Goal: Information Seeking & Learning: Understand process/instructions

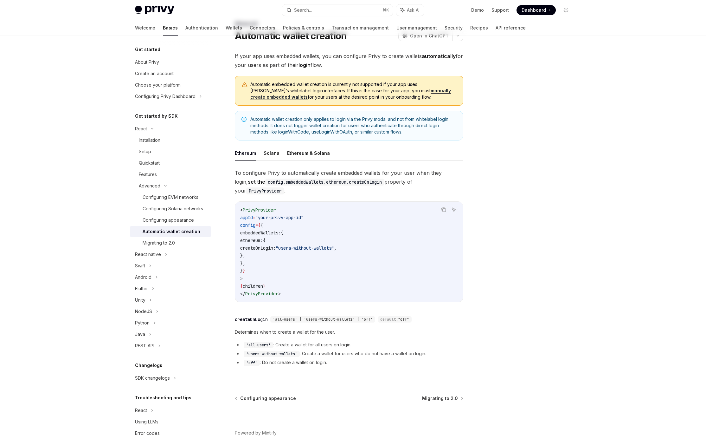
scroll to position [46, 0]
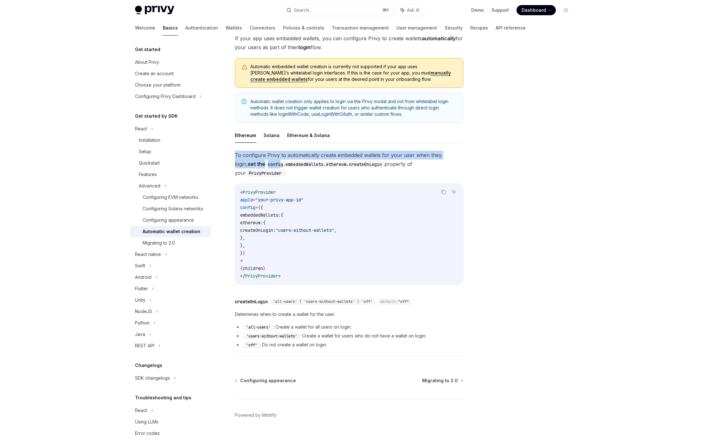
drag, startPoint x: 234, startPoint y: 155, endPoint x: 260, endPoint y: 165, distance: 28.2
click at [259, 165] on div "Advanced Automatic wallet creation OpenAI Open in ChatGPT OpenAI Open in ChatGP…" at bounding box center [290, 227] width 350 height 451
click at [265, 165] on code "config.embeddedWallets.ethereum.createOnLogin" at bounding box center [324, 164] width 119 height 7
drag, startPoint x: 247, startPoint y: 166, endPoint x: 368, endPoint y: 165, distance: 121.7
click at [368, 165] on code "config.embeddedWallets.ethereum.createOnLogin" at bounding box center [324, 164] width 119 height 7
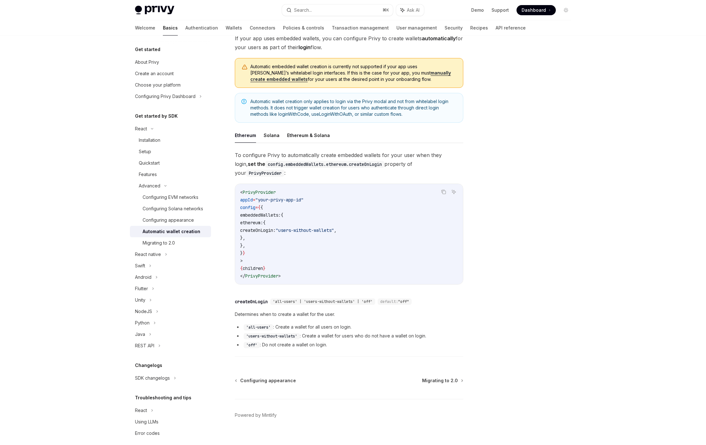
click at [385, 188] on code "< PrivyProvider appId = "your-privy-app-id" config = { { embeddedWallets: { eth…" at bounding box center [349, 233] width 218 height 91
drag, startPoint x: 285, startPoint y: 229, endPoint x: 229, endPoint y: 216, distance: 57.5
click at [229, 216] on div "Advanced Automatic wallet creation OpenAI Open in ChatGPT OpenAI Open in ChatGP…" at bounding box center [290, 227] width 350 height 451
copy code "ethereum: { createOnLogin: "users-without-wallets" , },"
drag, startPoint x: 284, startPoint y: 238, endPoint x: 227, endPoint y: 207, distance: 65.1
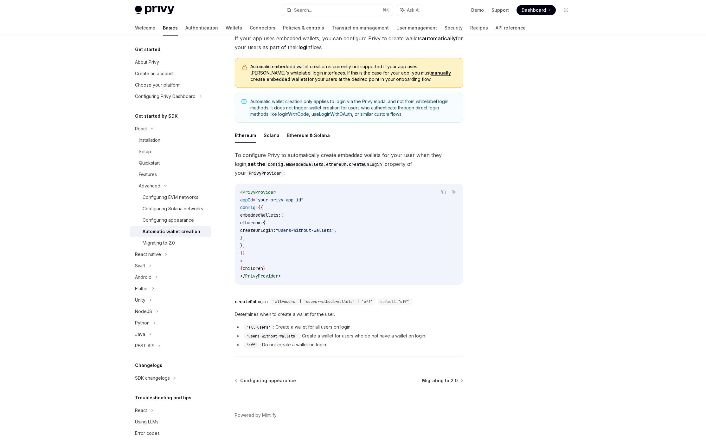
click at [227, 207] on div "Advanced Automatic wallet creation OpenAI Open in ChatGPT OpenAI Open in ChatGP…" at bounding box center [290, 227] width 350 height 451
copy code "embeddedWallets: { ethereum: { createOnLogin: "users-without-wallets" , }, },"
drag, startPoint x: 297, startPoint y: 293, endPoint x: 277, endPoint y: 292, distance: 20.0
click at [277, 299] on span "'all-users' | 'users-without-wallets' | 'off'" at bounding box center [323, 301] width 100 height 5
copy span "all-users"
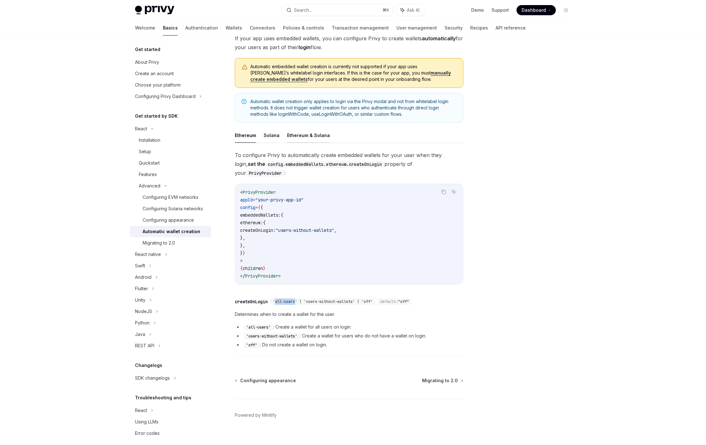
click at [305, 135] on button "Ethereum & Solana" at bounding box center [308, 135] width 43 height 15
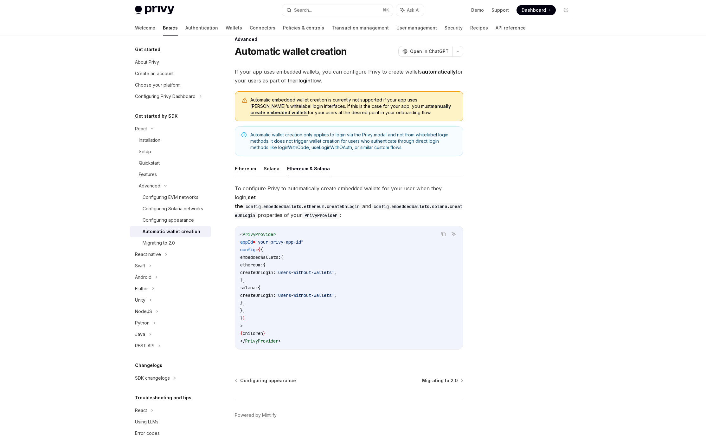
click at [247, 166] on button "Ethereum" at bounding box center [245, 168] width 21 height 15
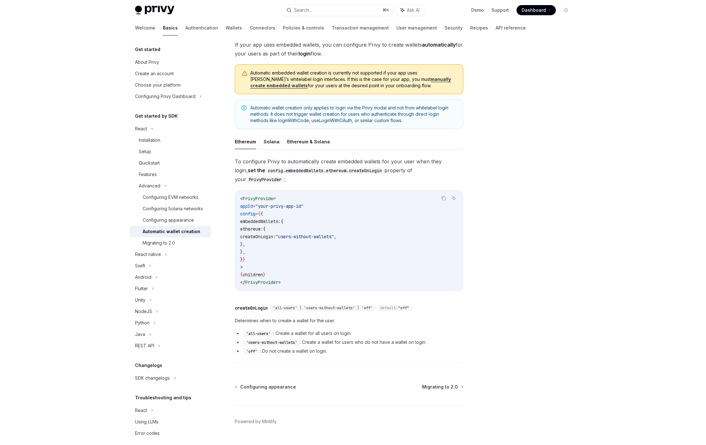
scroll to position [46, 0]
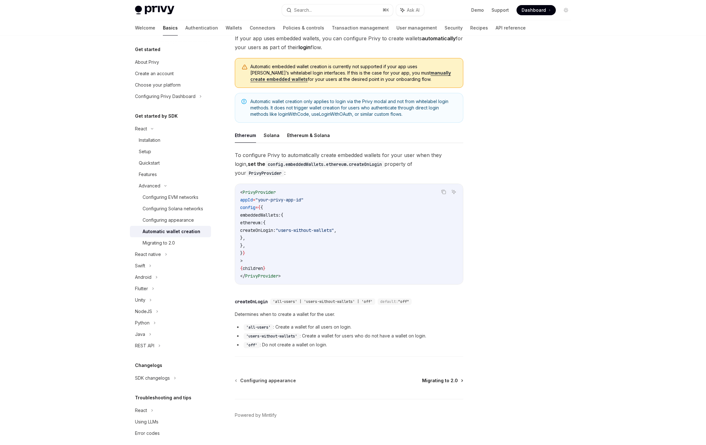
click at [447, 377] on span "Migrating to 2.0" at bounding box center [440, 380] width 36 height 6
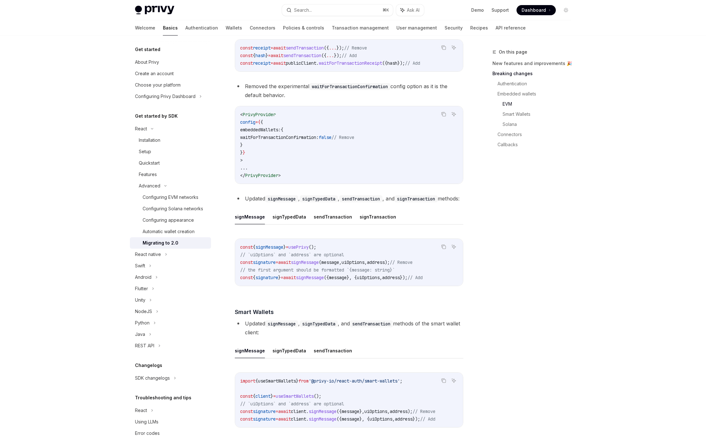
scroll to position [930, 0]
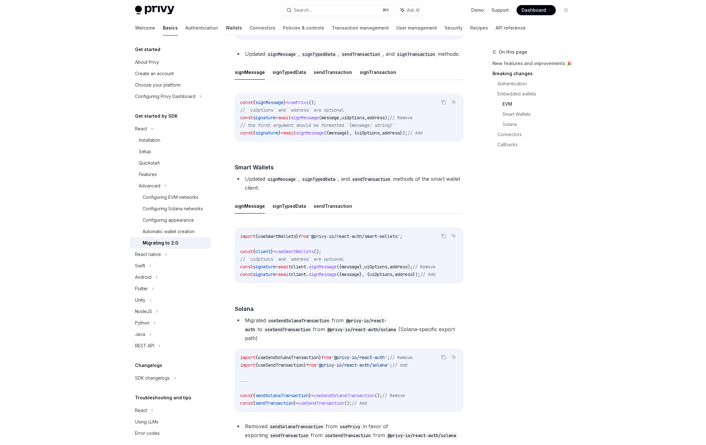
click at [226, 26] on link "Wallets" at bounding box center [234, 27] width 16 height 15
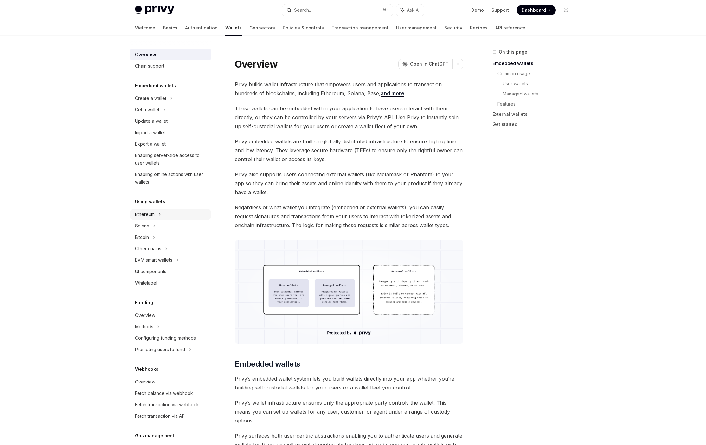
click at [149, 102] on div "Ethereum" at bounding box center [150, 98] width 31 height 8
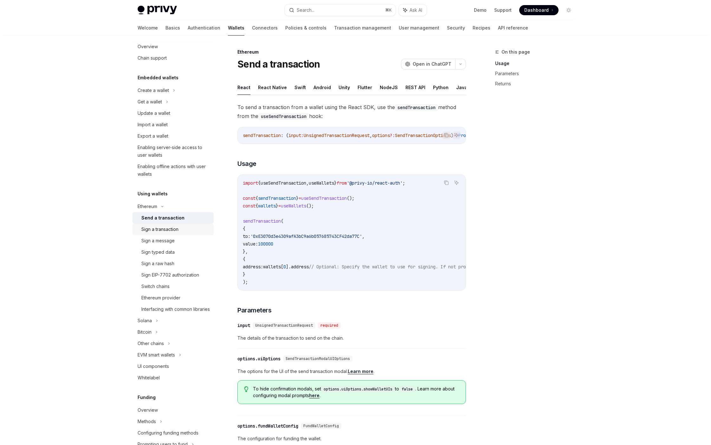
scroll to position [10, 0]
drag, startPoint x: 342, startPoint y: 106, endPoint x: 393, endPoint y: 116, distance: 51.9
click at [393, 116] on span "To send a transaction from a wallet using the React SDK, use the sendTransactio…" at bounding box center [349, 112] width 228 height 18
drag, startPoint x: 393, startPoint y: 116, endPoint x: 243, endPoint y: 103, distance: 150.4
click at [243, 103] on span "To send a transaction from a wallet using the React SDK, use the sendTransactio…" at bounding box center [349, 112] width 228 height 18
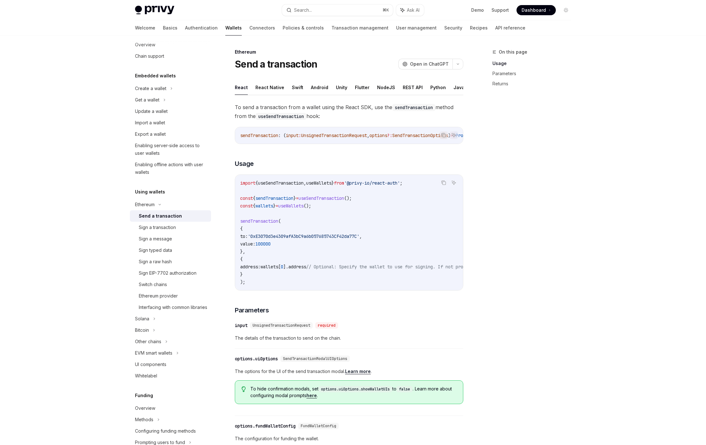
click at [243, 103] on span "To send a transaction from a wallet using the React SDK, use the sendTransactio…" at bounding box center [349, 112] width 228 height 18
click at [155, 230] on div "Sign a transaction" at bounding box center [157, 227] width 37 height 8
click at [158, 220] on link "Send a transaction" at bounding box center [170, 215] width 81 height 11
click at [159, 229] on div "Sign a transaction" at bounding box center [157, 227] width 37 height 8
click at [168, 271] on div "Sign EIP-7702 authorization" at bounding box center [168, 273] width 58 height 8
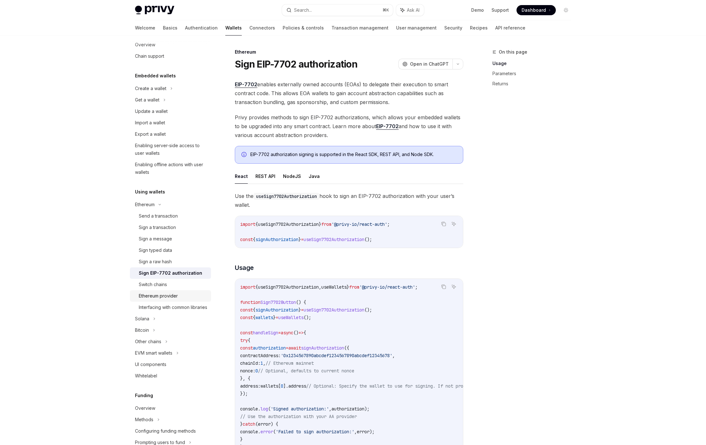
click at [163, 296] on div "Ethereum provider" at bounding box center [158, 296] width 39 height 8
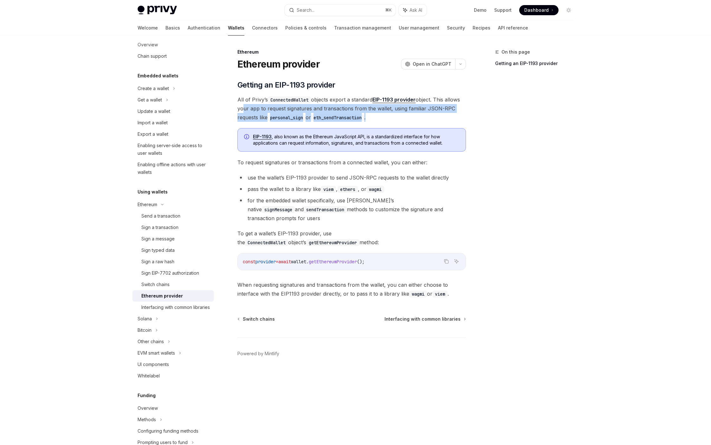
drag, startPoint x: 241, startPoint y: 110, endPoint x: 392, endPoint y: 117, distance: 151.0
click at [392, 117] on span "All of Privy’s ConnectedWallet objects export a standard EIP-1193 provider obje…" at bounding box center [351, 108] width 228 height 27
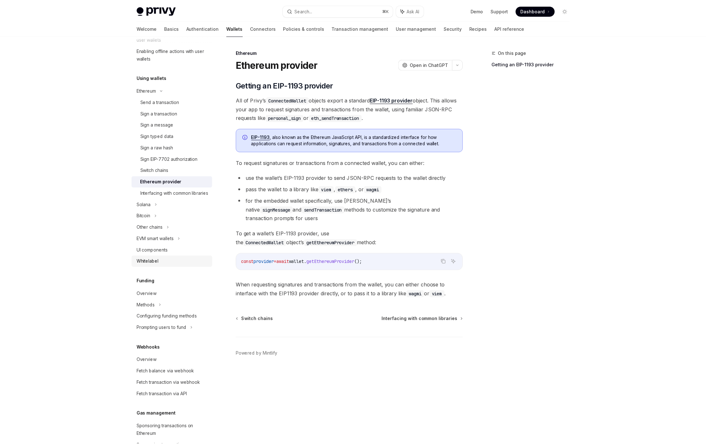
scroll to position [137, 0]
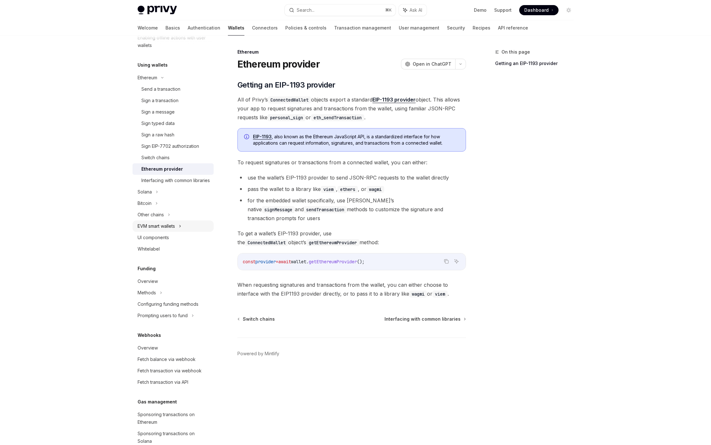
click at [164, 230] on div "EVM smart wallets" at bounding box center [156, 226] width 37 height 8
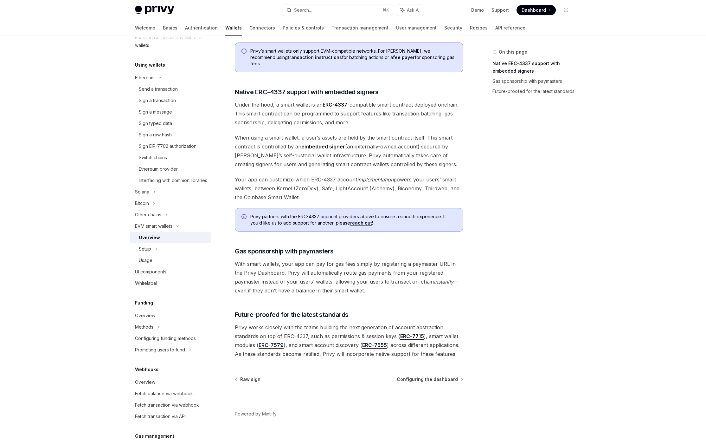
scroll to position [316, 0]
click at [165, 254] on div "Setup" at bounding box center [170, 248] width 81 height 11
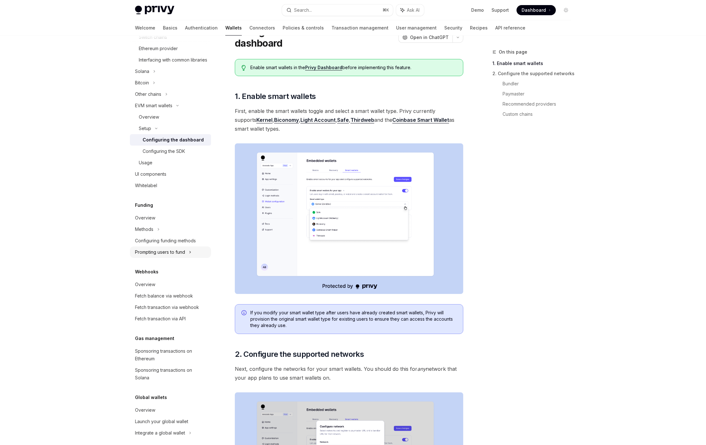
scroll to position [271, 0]
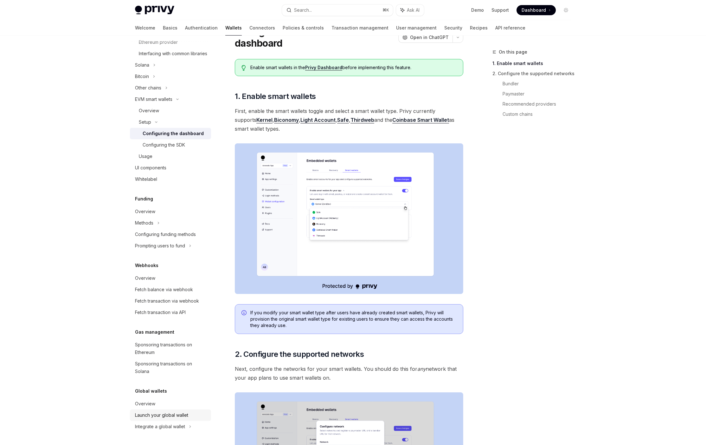
click at [167, 416] on div "Launch your global wallet" at bounding box center [161, 415] width 53 height 8
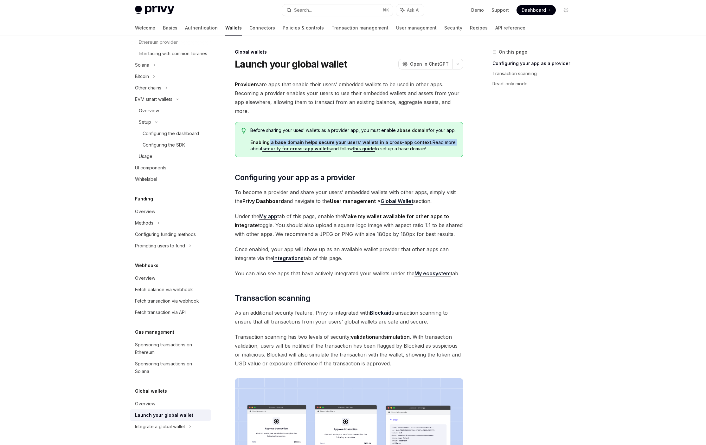
drag, startPoint x: 269, startPoint y: 142, endPoint x: 445, endPoint y: 140, distance: 176.8
click at [445, 140] on span "Enabling a base domain helps secure your users’ wallets in a cross-app context.…" at bounding box center [353, 145] width 206 height 13
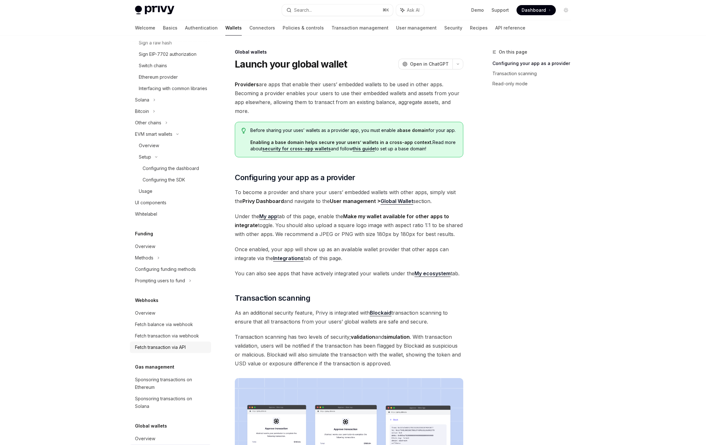
scroll to position [228, 0]
click at [170, 329] on div "Fetch balance via webhook" at bounding box center [164, 325] width 58 height 8
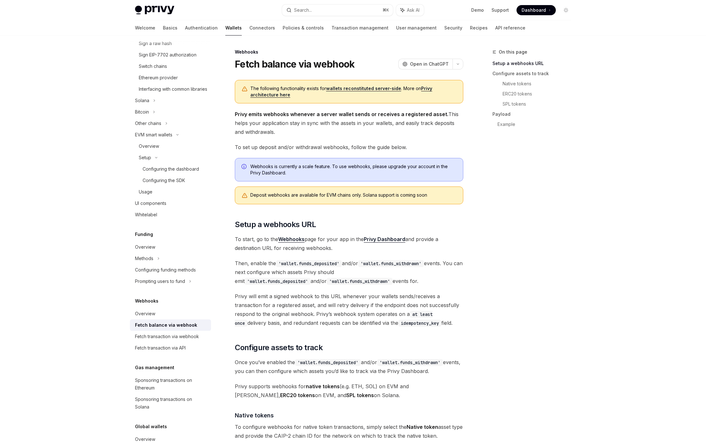
drag, startPoint x: 237, startPoint y: 238, endPoint x: 352, endPoint y: 248, distance: 114.8
click at [352, 248] on span "To start, go to the Webhooks page for your app in the Privy Dashboard and provi…" at bounding box center [349, 243] width 228 height 18
drag, startPoint x: 336, startPoint y: 249, endPoint x: 236, endPoint y: 239, distance: 100.3
click at [236, 239] on span "To start, go to the Webhooks page for your app in the Privy Dashboard and provi…" at bounding box center [349, 243] width 228 height 18
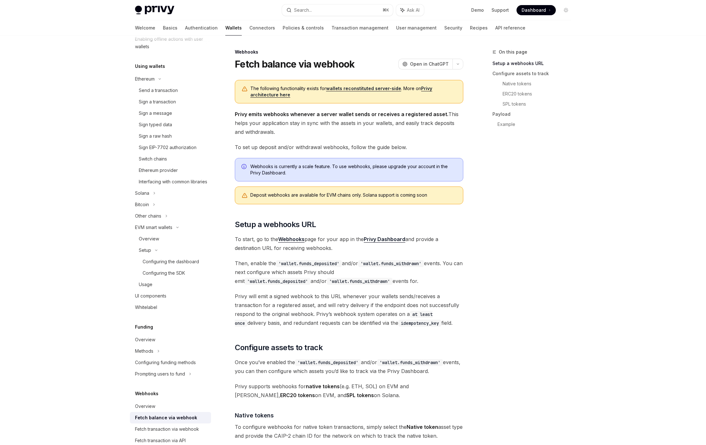
scroll to position [104, 0]
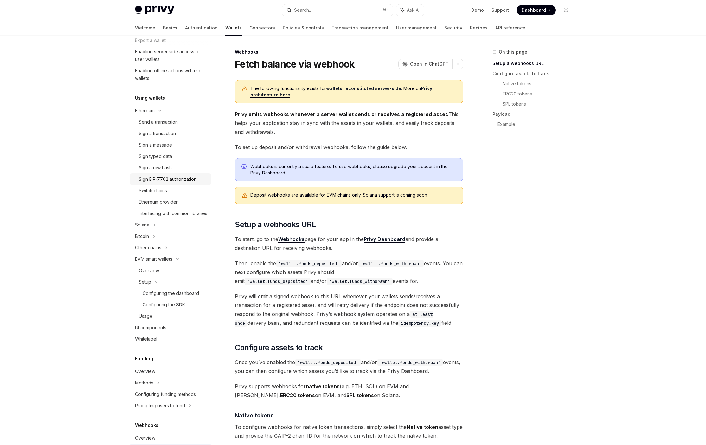
click at [166, 181] on div "Sign EIP-7702 authorization" at bounding box center [168, 179] width 58 height 8
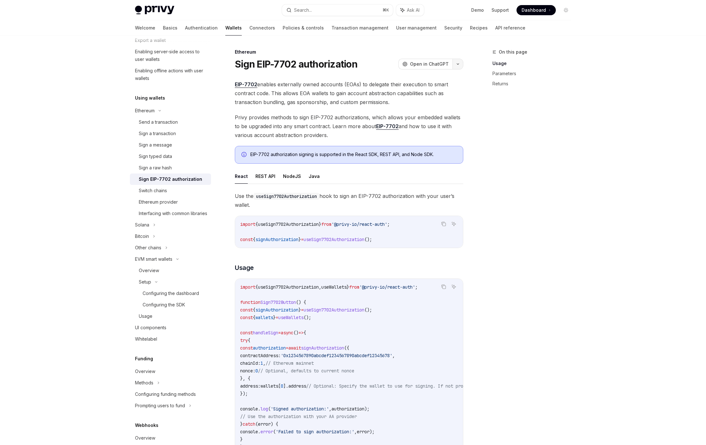
click at [458, 64] on icon "button" at bounding box center [458, 64] width 8 height 3
click at [477, 109] on div "On this page Usage Parameters Returns Ethereum Sign EIP-7702 authorization Open…" at bounding box center [353, 445] width 446 height 820
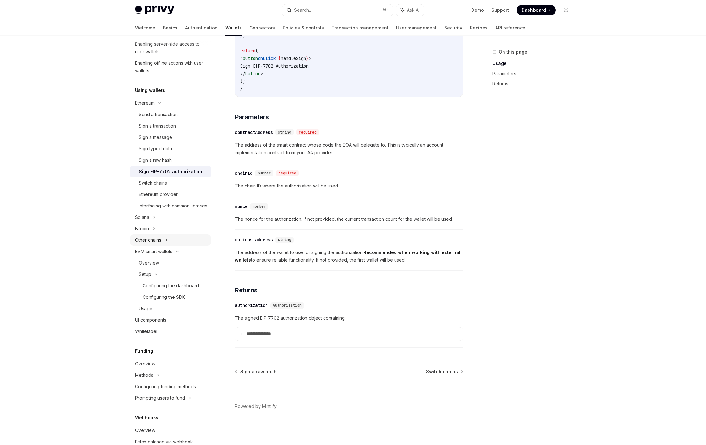
scroll to position [182, 0]
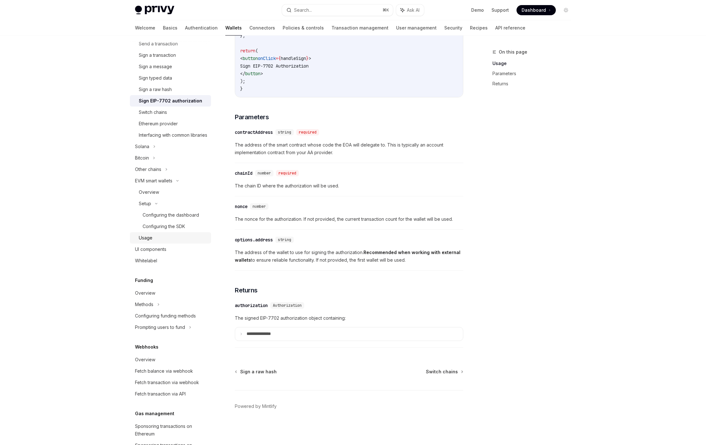
click at [146, 241] on div "Usage" at bounding box center [146, 238] width 14 height 8
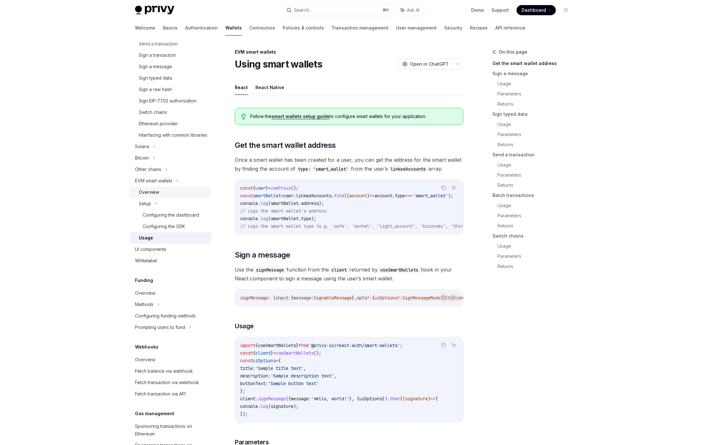
click at [149, 196] on div "Overview" at bounding box center [149, 192] width 20 height 8
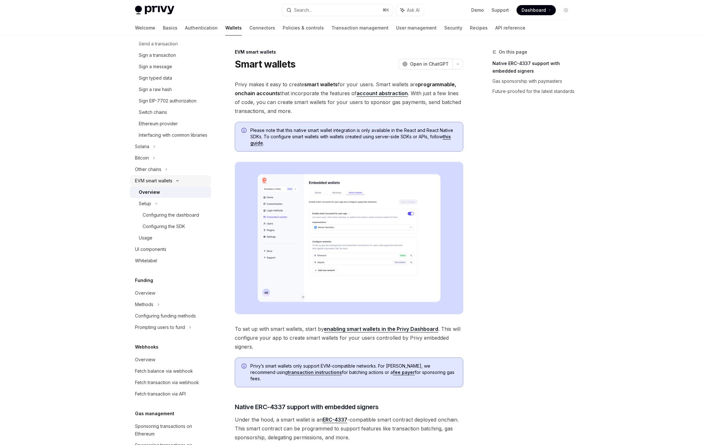
click at [151, 184] on div "EVM smart wallets" at bounding box center [153, 181] width 37 height 8
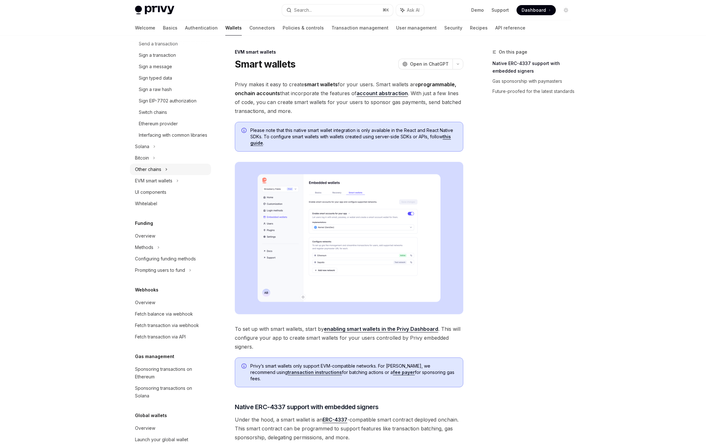
click at [155, 171] on div "Other chains" at bounding box center [170, 168] width 81 height 11
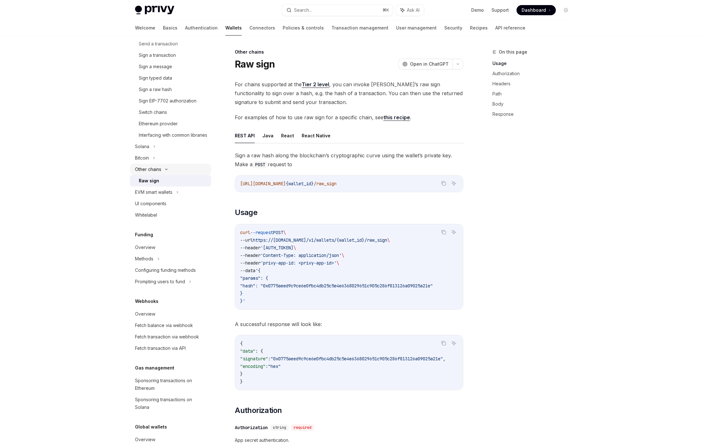
click at [154, 173] on div "Other chains" at bounding box center [148, 169] width 26 height 8
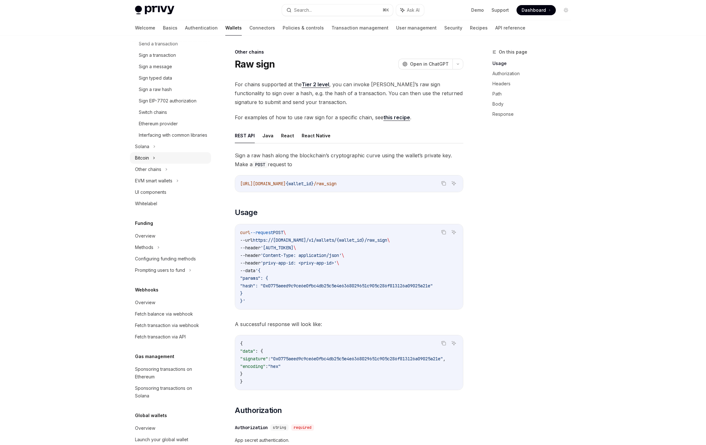
click at [151, 163] on div "Bitcoin" at bounding box center [170, 157] width 81 height 11
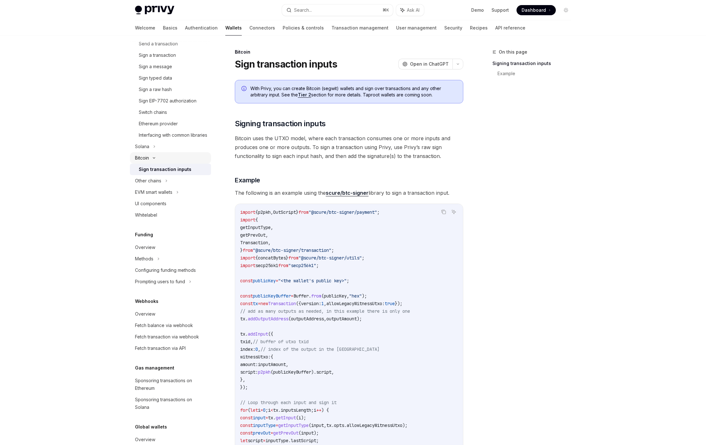
click at [151, 159] on icon at bounding box center [154, 158] width 8 height 3
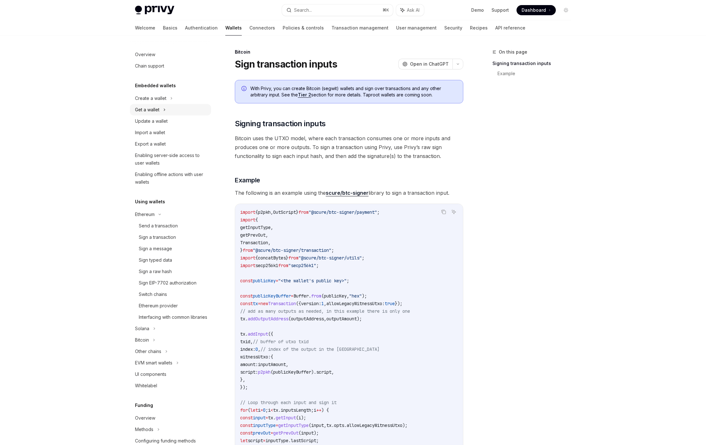
click at [153, 108] on div "Get a wallet" at bounding box center [147, 110] width 24 height 8
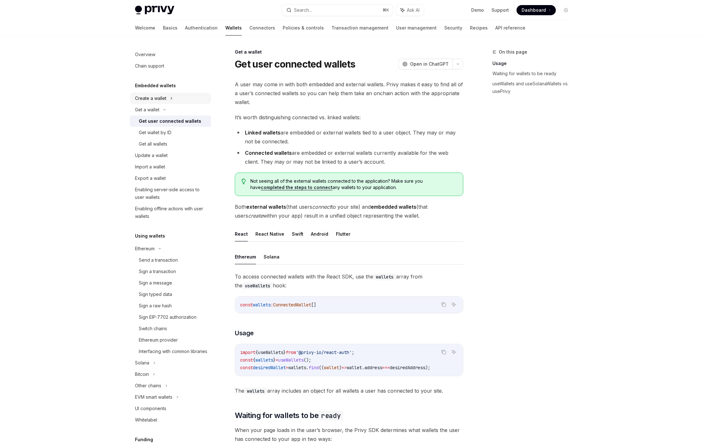
click at [155, 96] on div "Create a wallet" at bounding box center [150, 98] width 31 height 8
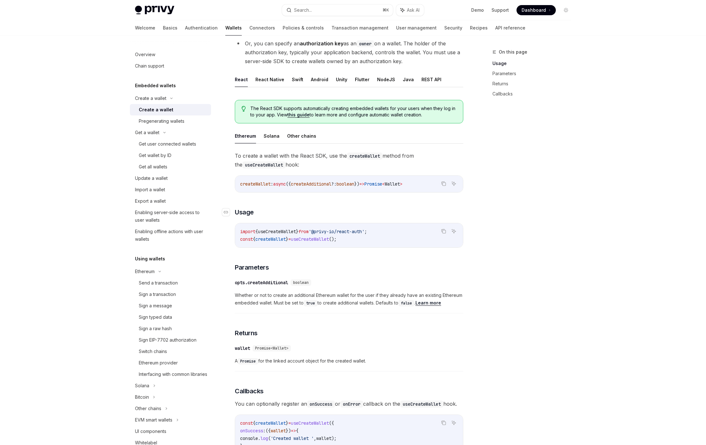
scroll to position [106, 0]
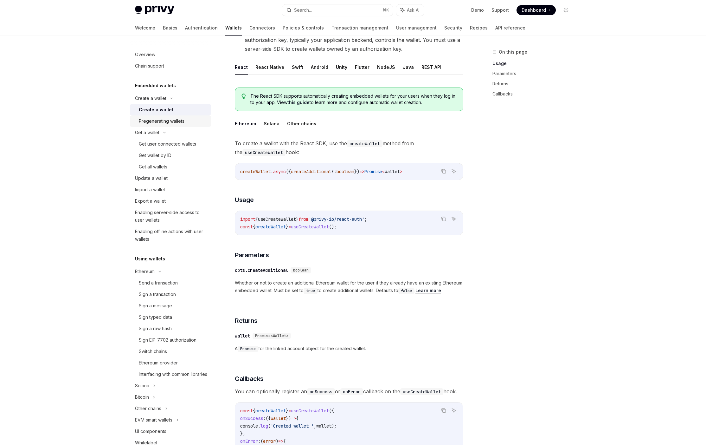
click at [164, 120] on div "Pregenerating wallets" at bounding box center [162, 121] width 46 height 8
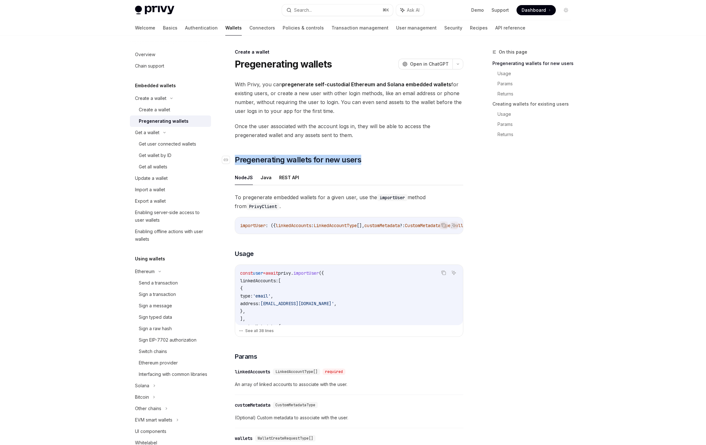
drag, startPoint x: 371, startPoint y: 158, endPoint x: 238, endPoint y: 156, distance: 132.8
click at [237, 156] on h2 "​ Pregenerating wallets for new users" at bounding box center [349, 160] width 228 height 10
click at [559, 223] on div "On this page Pregenerating wallets for new users Usage Params Returns Creating …" at bounding box center [528, 246] width 96 height 396
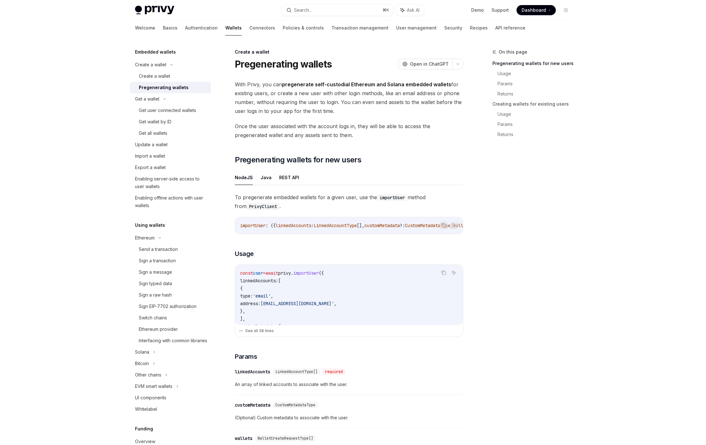
scroll to position [45, 0]
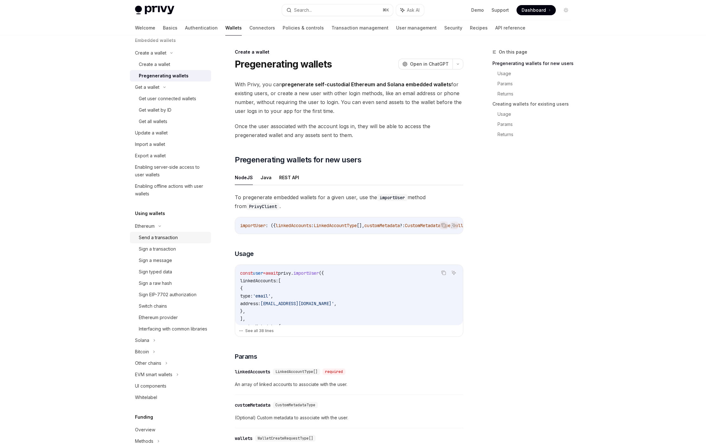
click at [156, 240] on div "Send a transaction" at bounding box center [158, 238] width 39 height 8
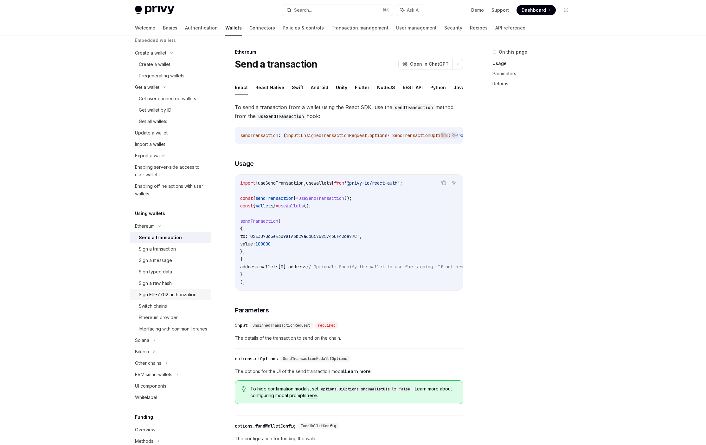
click at [175, 293] on div "Sign EIP-7702 authorization" at bounding box center [168, 295] width 58 height 8
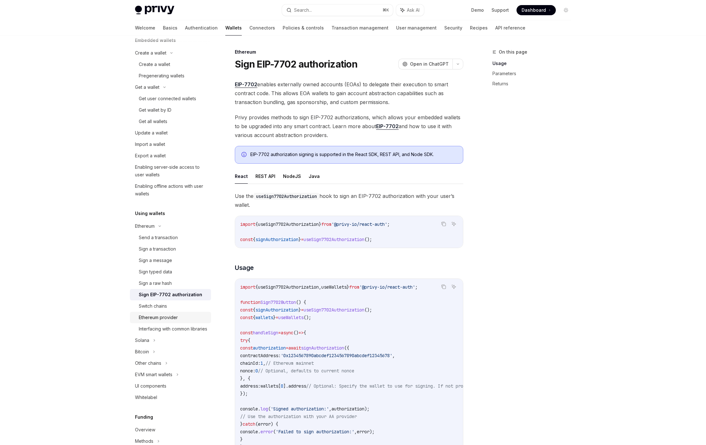
click at [172, 319] on div "Ethereum provider" at bounding box center [158, 317] width 39 height 8
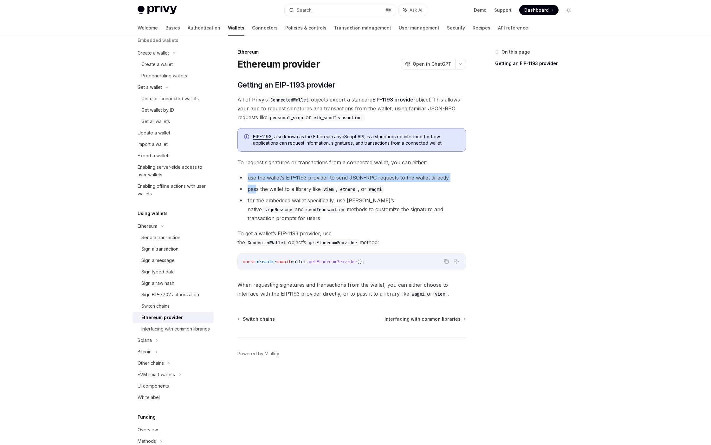
drag, startPoint x: 247, startPoint y: 178, endPoint x: 257, endPoint y: 187, distance: 13.2
click at [257, 187] on ul "use the wallet’s EIP-1193 provider to send JSON-RPC requests to the wallet dire…" at bounding box center [351, 197] width 228 height 49
click at [257, 187] on li "pass the wallet to a library like viem , ethers , or wagmi" at bounding box center [351, 188] width 228 height 9
drag, startPoint x: 248, startPoint y: 188, endPoint x: 405, endPoint y: 184, distance: 157.2
click at [405, 184] on li "pass the wallet to a library like viem , ethers , or wagmi" at bounding box center [351, 188] width 228 height 9
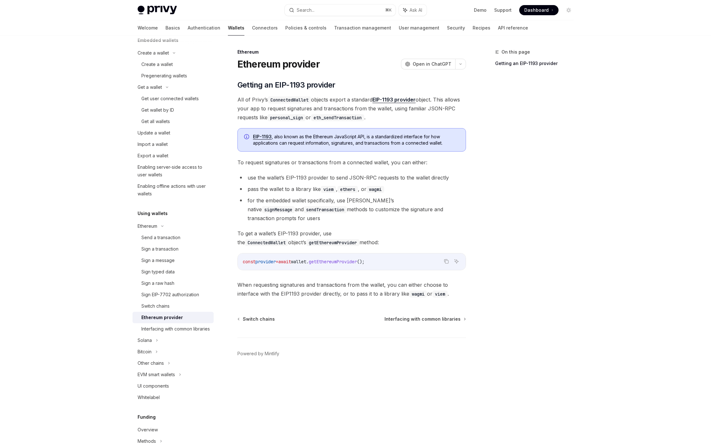
click at [407, 187] on li "pass the wallet to a library like viem , ethers , or wagmi" at bounding box center [351, 188] width 228 height 9
drag, startPoint x: 244, startPoint y: 199, endPoint x: 474, endPoint y: 211, distance: 230.0
click at [474, 211] on div "On this page Getting an EIP-1193 provider Ethereum Ethereum provider OpenAI Ope…" at bounding box center [355, 239] width 446 height 409
drag, startPoint x: 278, startPoint y: 226, endPoint x: 285, endPoint y: 226, distance: 6.3
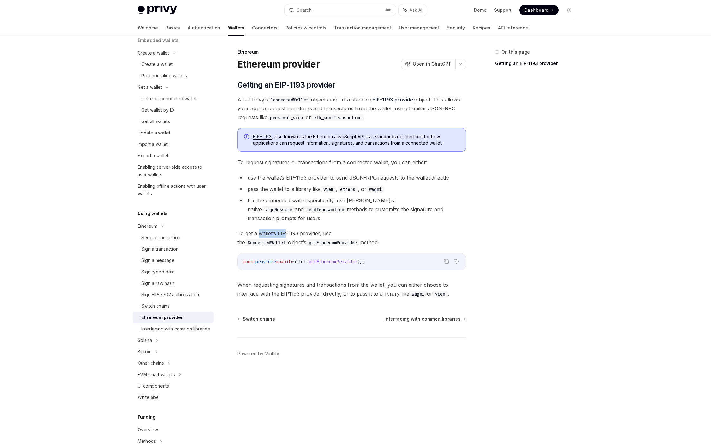
click at [284, 229] on span "To get a wallet’s EIP-1193 provider, use the ConnectedWallet object’s getEthere…" at bounding box center [351, 238] width 228 height 18
click at [316, 229] on span "To get a wallet’s EIP-1193 provider, use the ConnectedWallet object’s getEthere…" at bounding box center [351, 238] width 228 height 18
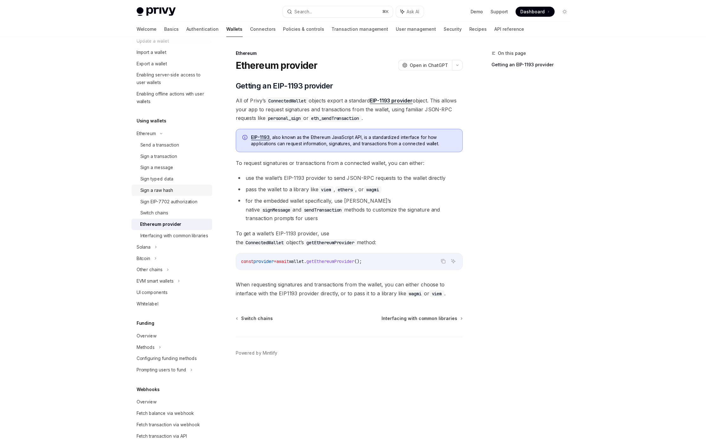
scroll to position [142, 0]
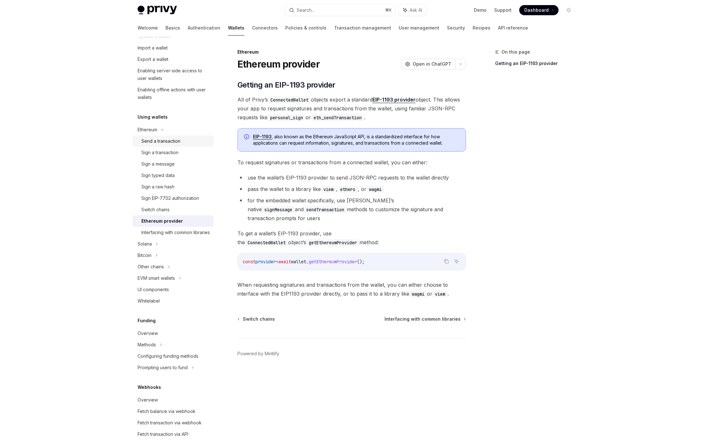
click at [157, 140] on div "Send a transaction" at bounding box center [160, 141] width 39 height 8
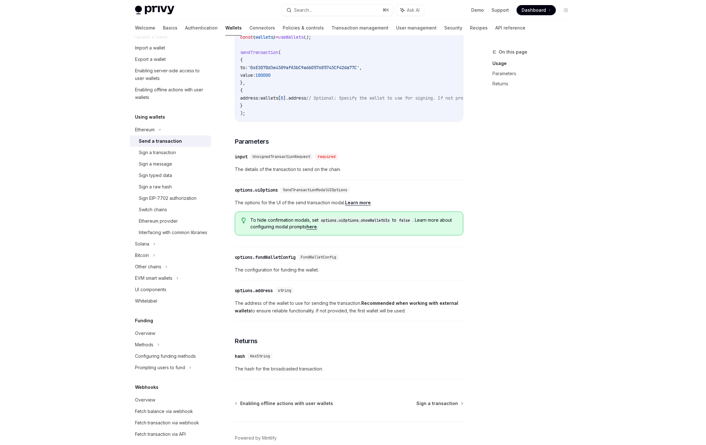
scroll to position [170, 0]
click at [155, 220] on div "Ethereum provider" at bounding box center [158, 221] width 39 height 8
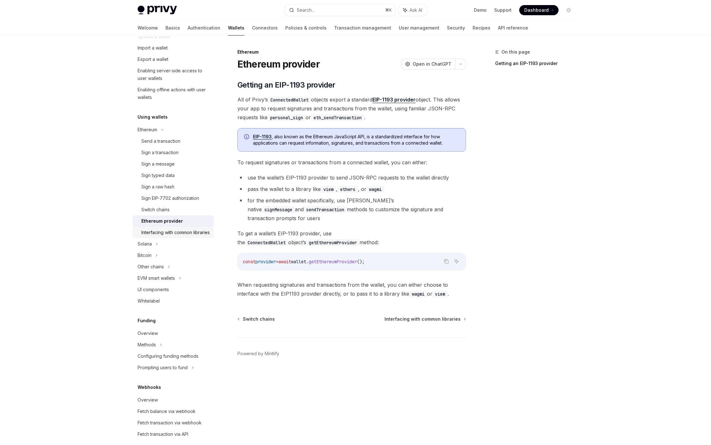
click at [170, 230] on div "Interfacing with common libraries" at bounding box center [175, 232] width 68 height 8
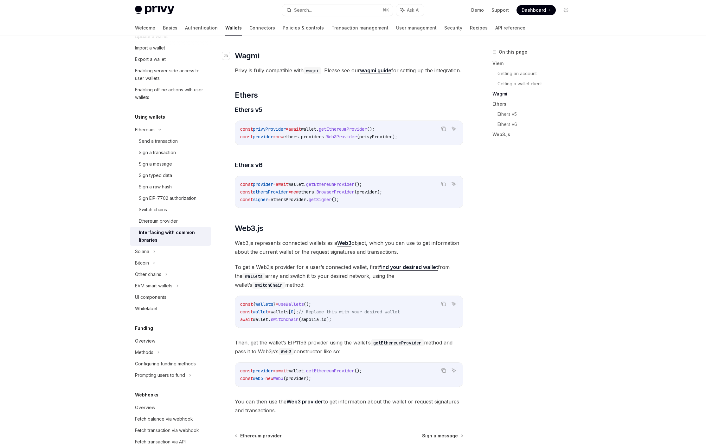
scroll to position [674, 0]
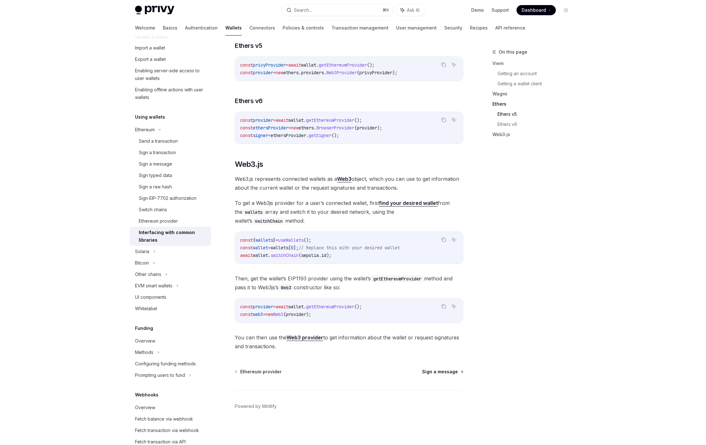
click at [454, 373] on span "Sign a message" at bounding box center [440, 371] width 36 height 6
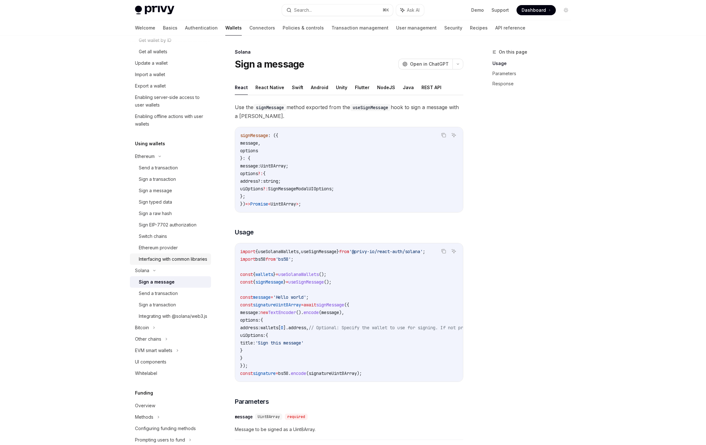
scroll to position [114, 0]
click at [158, 227] on div "Sign EIP-7702 authorization" at bounding box center [168, 226] width 58 height 8
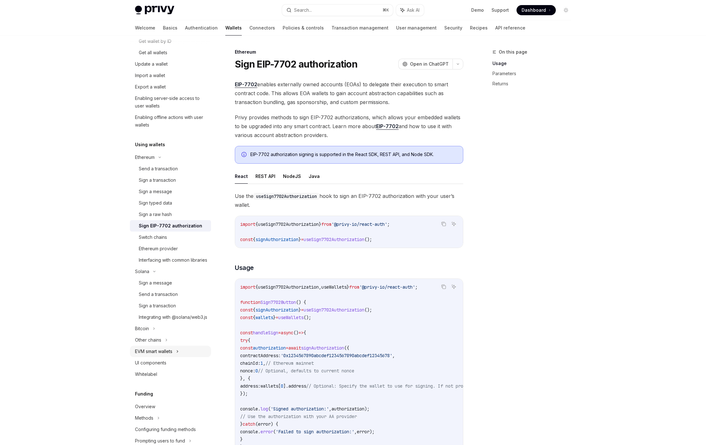
click at [164, 357] on div "EVM smart wallets" at bounding box center [170, 350] width 81 height 11
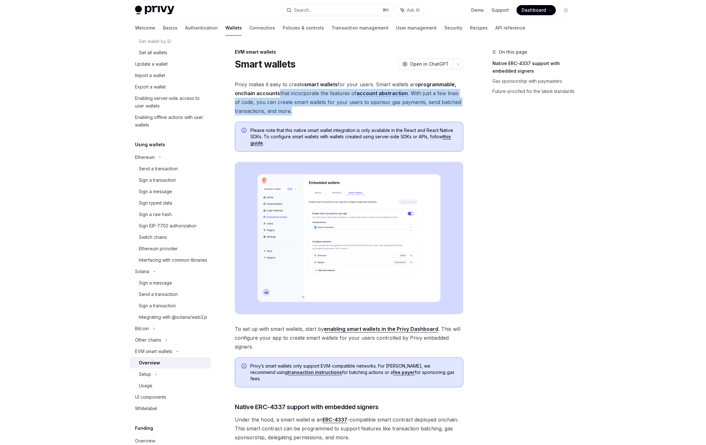
drag, startPoint x: 278, startPoint y: 94, endPoint x: 440, endPoint y: 107, distance: 162.7
click at [440, 107] on span "Privy makes it easy to create smart wallets for your users. Smart wallets are p…" at bounding box center [349, 97] width 228 height 35
drag, startPoint x: 438, startPoint y: 109, endPoint x: 261, endPoint y: 92, distance: 177.3
click at [259, 91] on span "Privy makes it easy to create smart wallets for your users. Smart wallets are p…" at bounding box center [349, 97] width 228 height 35
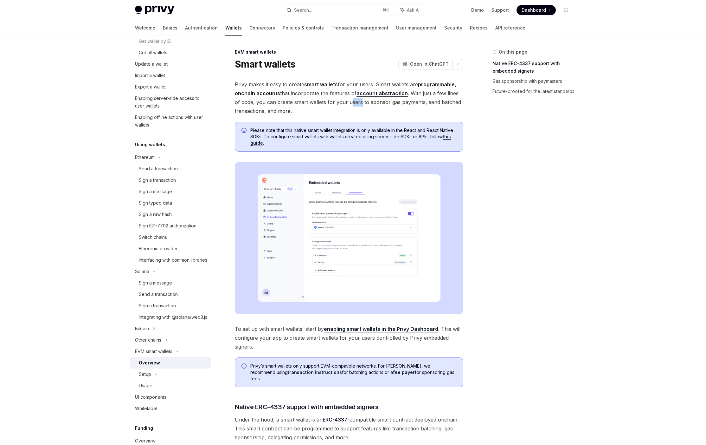
click at [344, 104] on span "Privy makes it easy to create smart wallets for your users. Smart wallets are p…" at bounding box center [349, 97] width 228 height 35
click at [354, 109] on span "Privy makes it easy to create smart wallets for your users. Smart wallets are p…" at bounding box center [349, 97] width 228 height 35
drag, startPoint x: 419, startPoint y: 101, endPoint x: 463, endPoint y: 111, distance: 44.7
click at [463, 111] on span "Privy makes it easy to create smart wallets for your users. Smart wallets are p…" at bounding box center [349, 97] width 228 height 35
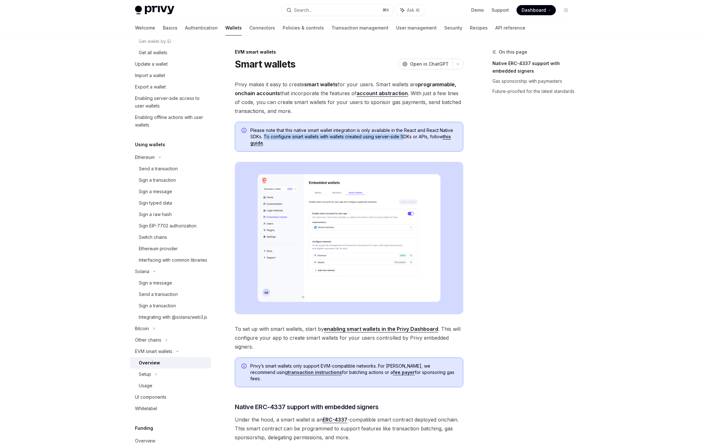
drag, startPoint x: 270, startPoint y: 137, endPoint x: 406, endPoint y: 137, distance: 135.9
click at [406, 137] on span "Please note that this native smart wallet integration is only available in the …" at bounding box center [353, 136] width 206 height 19
drag, startPoint x: 406, startPoint y: 137, endPoint x: 458, endPoint y: 138, distance: 52.9
click at [406, 137] on span "Please note that this native smart wallet integration is only available in the …" at bounding box center [353, 136] width 206 height 19
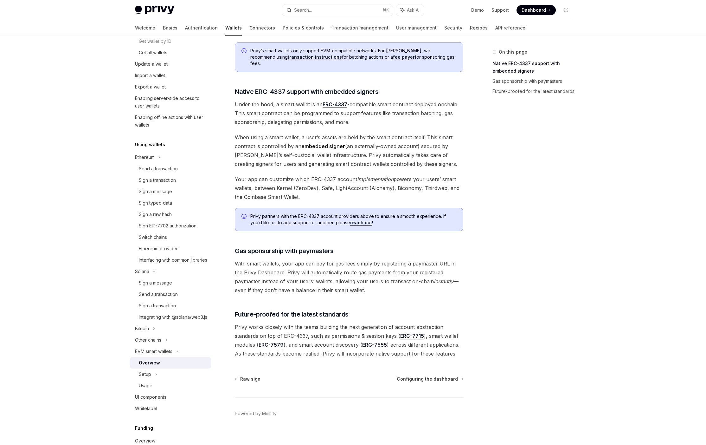
scroll to position [316, 0]
click at [144, 378] on div "Setup" at bounding box center [145, 374] width 12 height 8
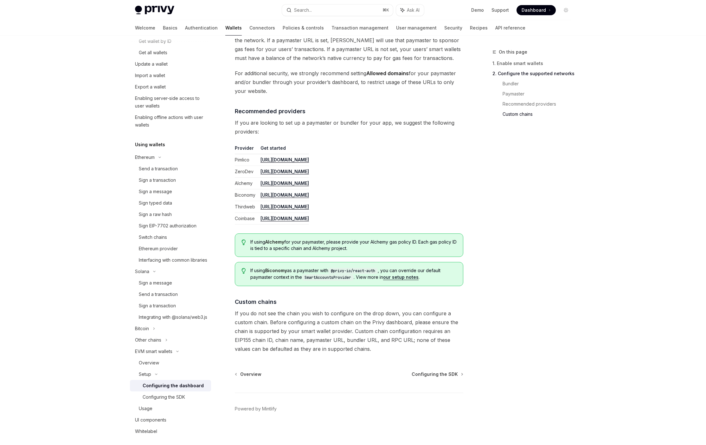
scroll to position [687, 0]
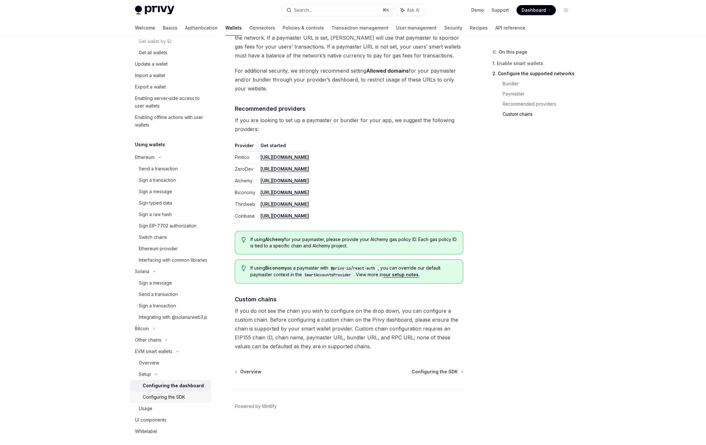
click at [165, 400] on div "Configuring the SDK" at bounding box center [164, 397] width 42 height 8
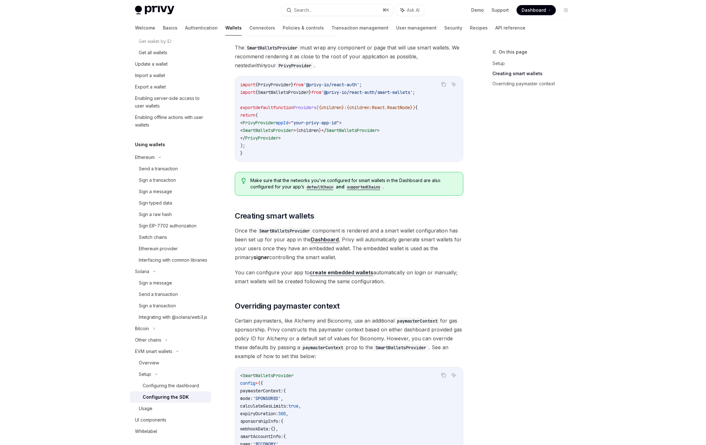
scroll to position [382, 0]
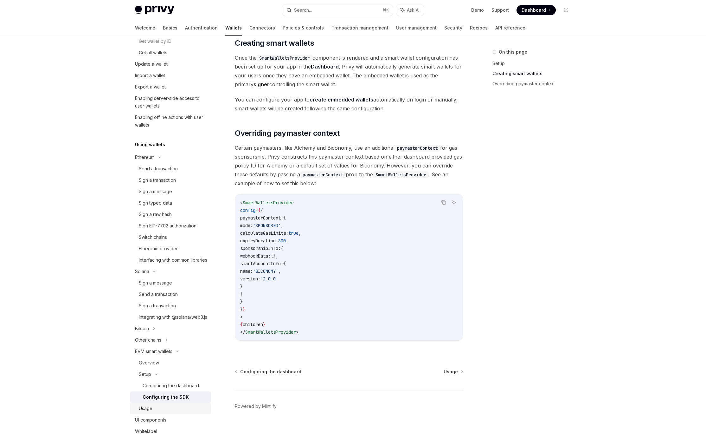
click at [137, 414] on link "Usage" at bounding box center [170, 407] width 81 height 11
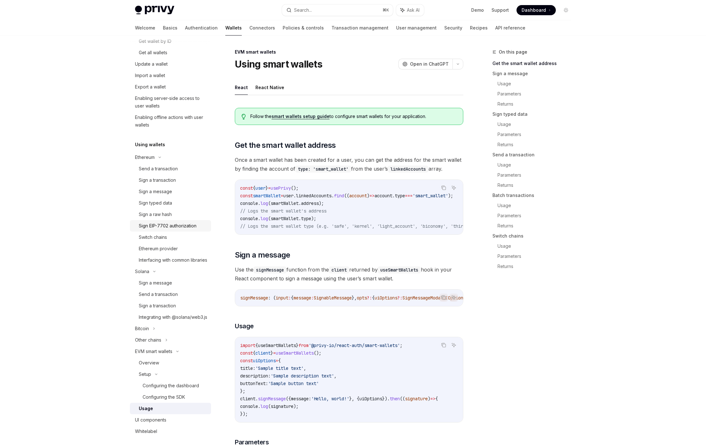
click at [172, 226] on div "Sign EIP-7702 authorization" at bounding box center [168, 226] width 58 height 8
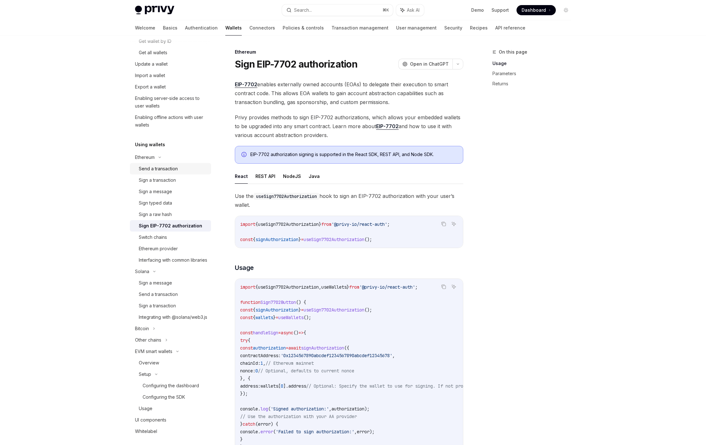
click at [163, 169] on div "Send a transaction" at bounding box center [158, 169] width 39 height 8
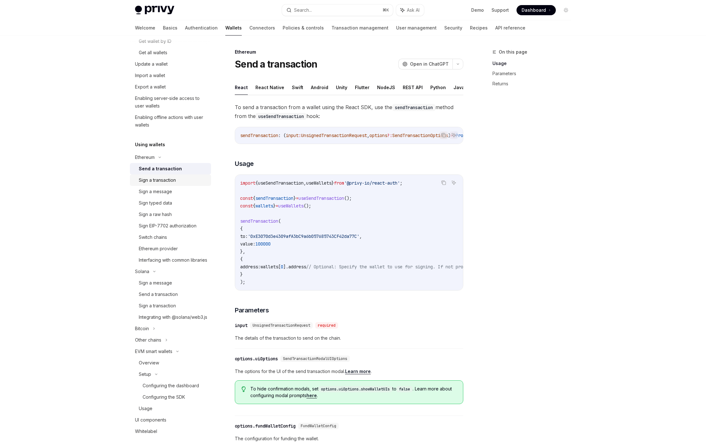
click at [162, 181] on div "Sign a transaction" at bounding box center [157, 180] width 37 height 8
click at [162, 189] on div "Sign a message" at bounding box center [155, 192] width 33 height 8
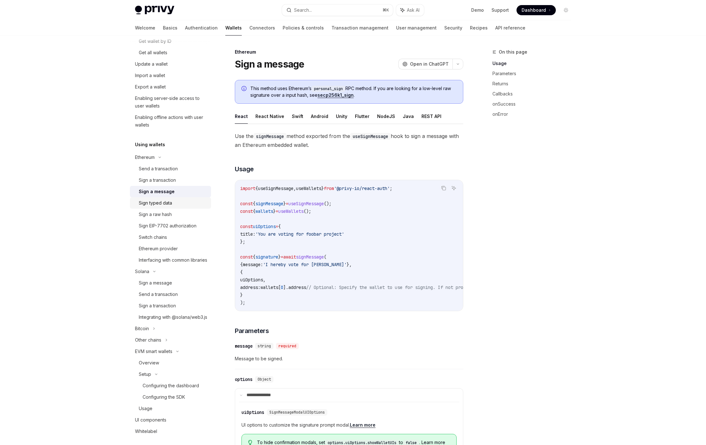
click at [163, 203] on div "Sign typed data" at bounding box center [155, 203] width 33 height 8
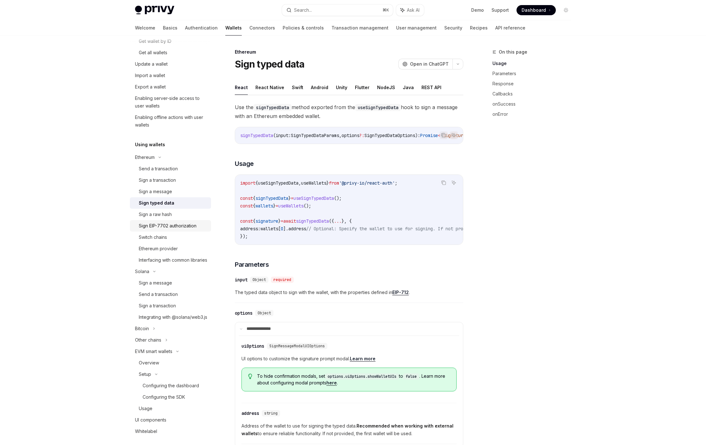
click at [164, 221] on link "Sign EIP-7702 authorization" at bounding box center [170, 225] width 81 height 11
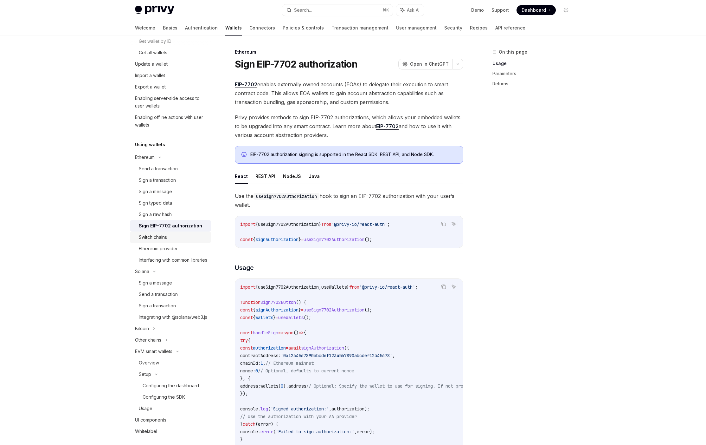
click at [163, 237] on div "Switch chains" at bounding box center [153, 237] width 28 height 8
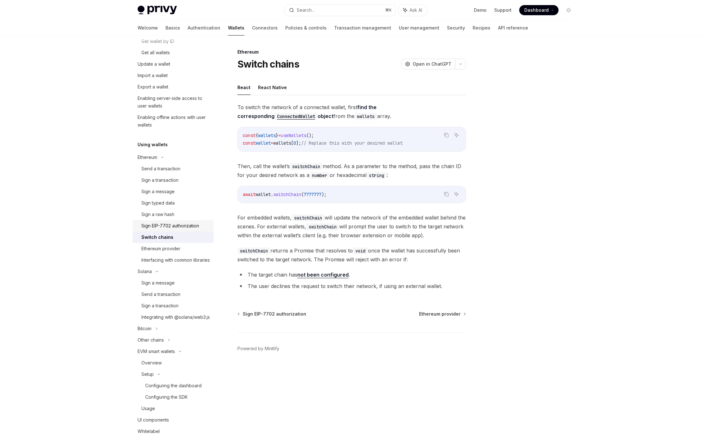
click at [165, 222] on div "Sign EIP-7702 authorization" at bounding box center [170, 226] width 58 height 8
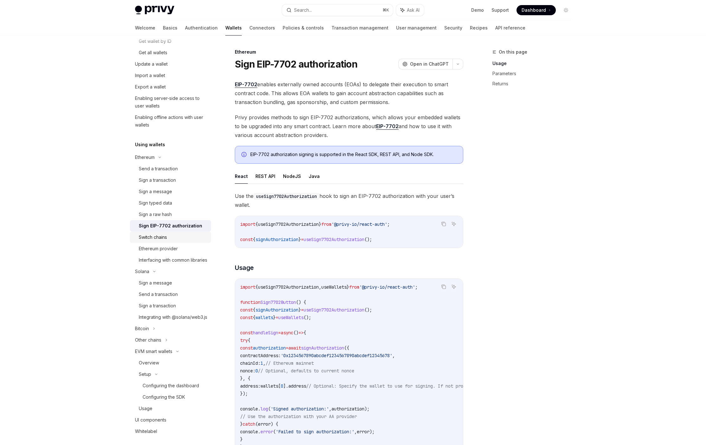
click at [163, 236] on div "Switch chains" at bounding box center [153, 237] width 28 height 8
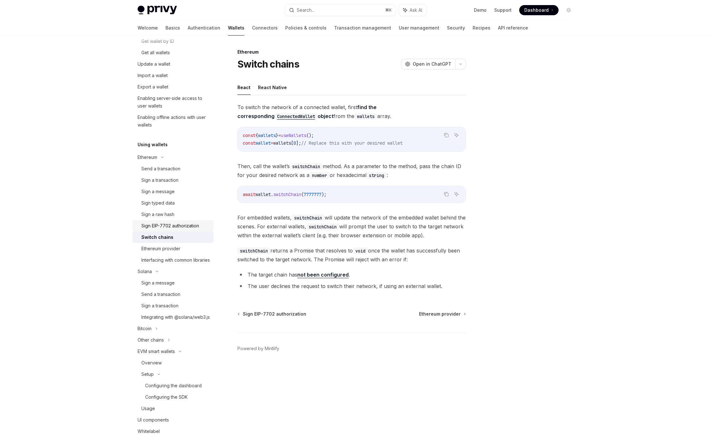
click at [165, 224] on div "Sign EIP-7702 authorization" at bounding box center [170, 226] width 58 height 8
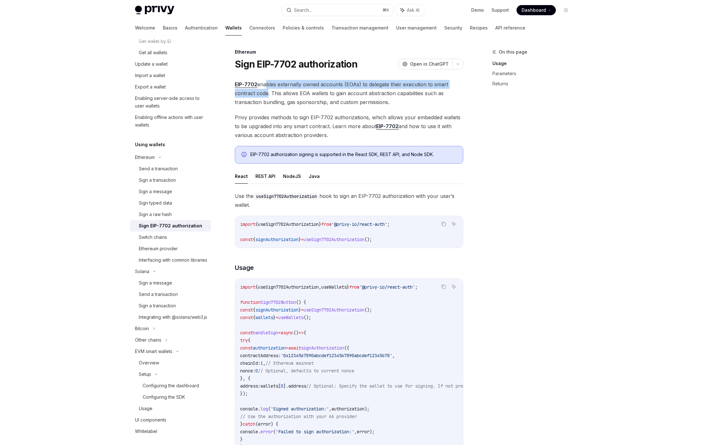
drag, startPoint x: 265, startPoint y: 83, endPoint x: 266, endPoint y: 93, distance: 10.0
click at [266, 93] on span "EIP-7702 enables externally owned accounts (EOAs) to delegate their execution t…" at bounding box center [349, 93] width 228 height 27
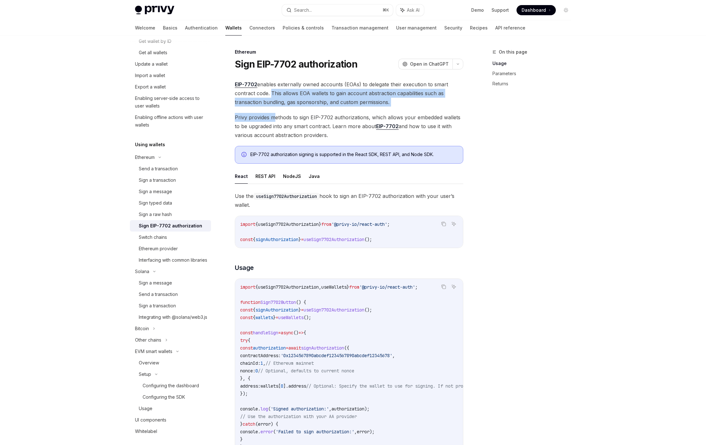
drag, startPoint x: 280, startPoint y: 94, endPoint x: 276, endPoint y: 118, distance: 24.5
click at [276, 118] on div "EIP-7702 enables externally owned accounts (EOAs) to delegate their execution t…" at bounding box center [349, 421] width 228 height 682
click at [276, 118] on span "Privy provides methods to sign EIP-7702 authorizations, which allows your embed…" at bounding box center [349, 126] width 228 height 27
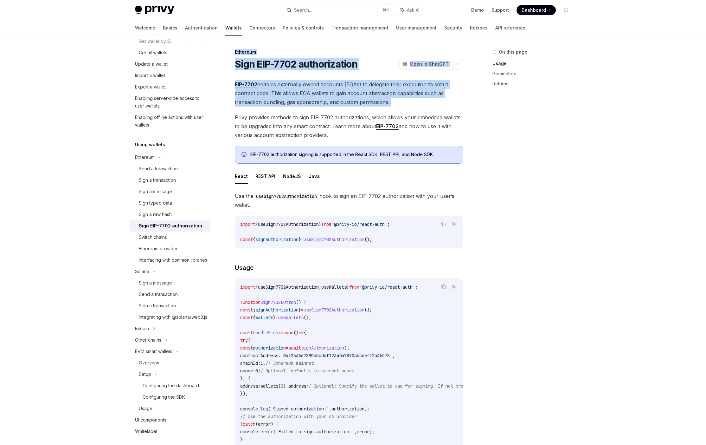
drag, startPoint x: 491, startPoint y: 129, endPoint x: 329, endPoint y: 126, distance: 162.3
click at [330, 127] on div "On this page Usage Parameters Returns Ethereum Sign EIP-7702 authorization Open…" at bounding box center [353, 445] width 446 height 820
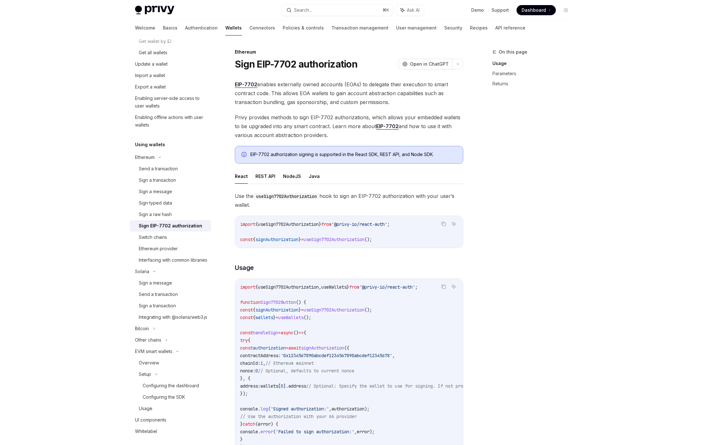
click at [329, 126] on span "Privy provides methods to sign EIP-7702 authorizations, which allows your embed…" at bounding box center [349, 126] width 228 height 27
drag, startPoint x: 336, startPoint y: 137, endPoint x: 303, endPoint y: 129, distance: 34.7
click at [227, 117] on div "Ethereum Sign EIP-7702 authorization OpenAI Open in ChatGPT OpenAI Open in Chat…" at bounding box center [290, 451] width 350 height 807
click at [342, 128] on span "Privy provides methods to sign EIP-7702 authorizations, which allows your embed…" at bounding box center [349, 126] width 228 height 27
drag, startPoint x: 336, startPoint y: 134, endPoint x: 231, endPoint y: 113, distance: 106.9
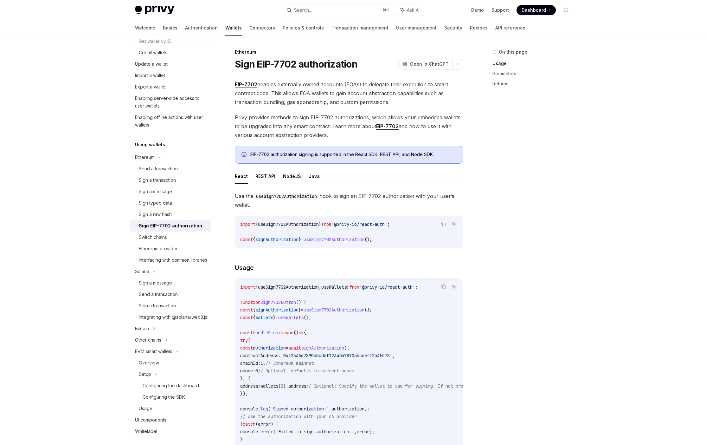
click at [231, 113] on div "Ethereum Sign EIP-7702 authorization OpenAI Open in ChatGPT OpenAI Open in Chat…" at bounding box center [290, 451] width 350 height 807
click at [325, 131] on span "Privy provides methods to sign EIP-7702 authorizations, which allows your embed…" at bounding box center [349, 126] width 228 height 27
drag, startPoint x: 341, startPoint y: 138, endPoint x: 259, endPoint y: 125, distance: 83.0
click at [230, 113] on div "Ethereum Sign EIP-7702 authorization OpenAI Open in ChatGPT OpenAI Open in Chat…" at bounding box center [290, 451] width 350 height 807
click at [342, 137] on span "Privy provides methods to sign EIP-7702 authorizations, which allows your embed…" at bounding box center [349, 126] width 228 height 27
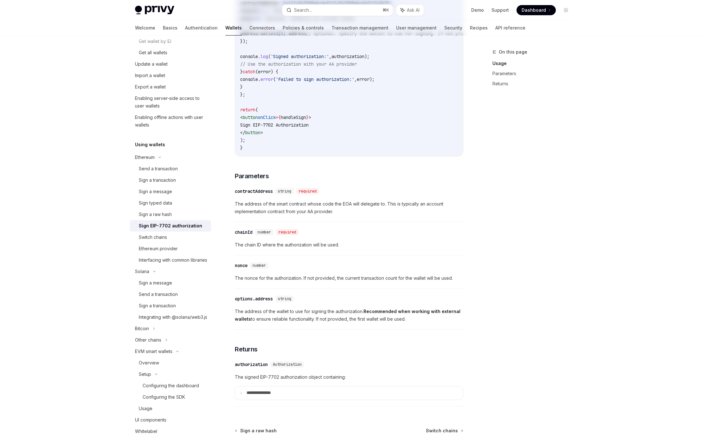
scroll to position [413, 0]
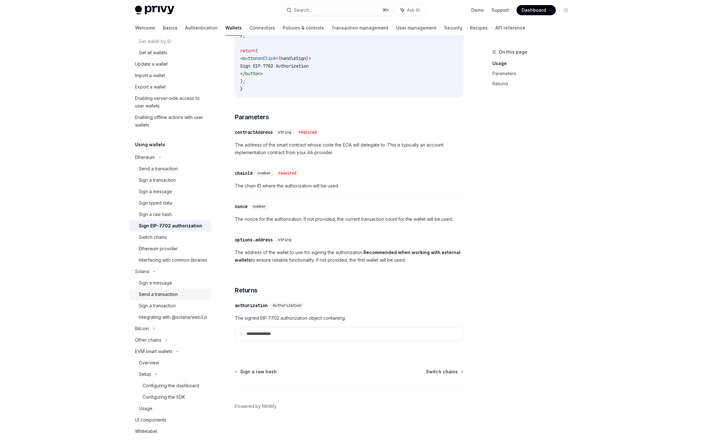
click at [182, 300] on link "Send a transaction" at bounding box center [170, 293] width 81 height 11
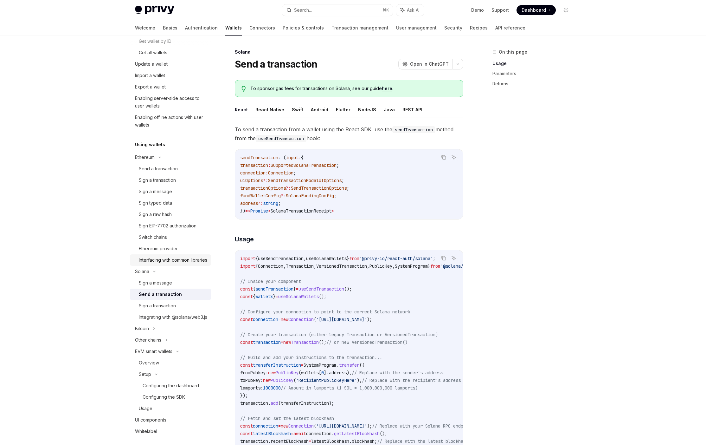
click at [166, 263] on div "Interfacing with common libraries" at bounding box center [173, 260] width 68 height 8
click at [166, 249] on div "Ethereum provider" at bounding box center [158, 249] width 39 height 8
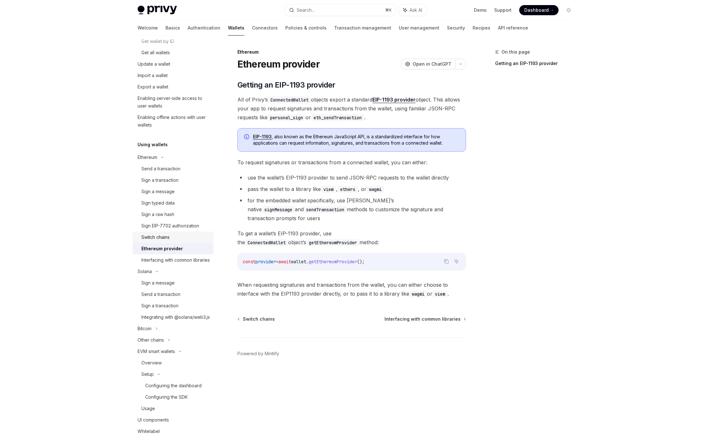
click at [163, 238] on div "Switch chains" at bounding box center [155, 237] width 28 height 8
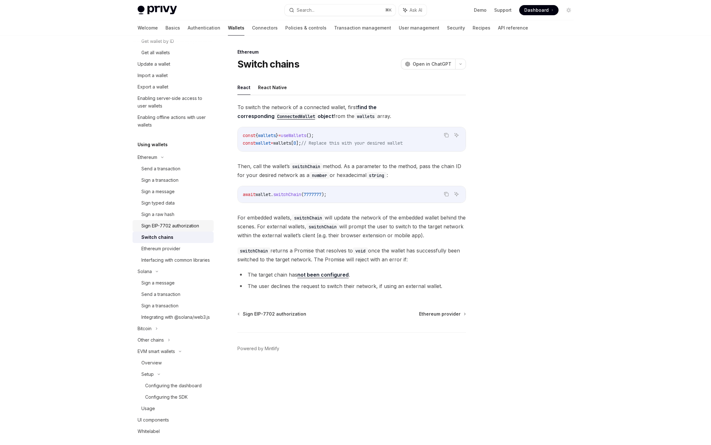
click at [168, 227] on div "Sign EIP-7702 authorization" at bounding box center [170, 226] width 58 height 8
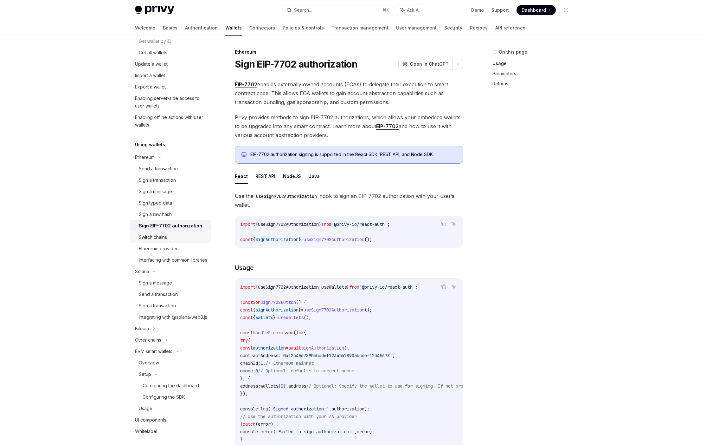
click at [166, 236] on div "Switch chains" at bounding box center [153, 237] width 28 height 8
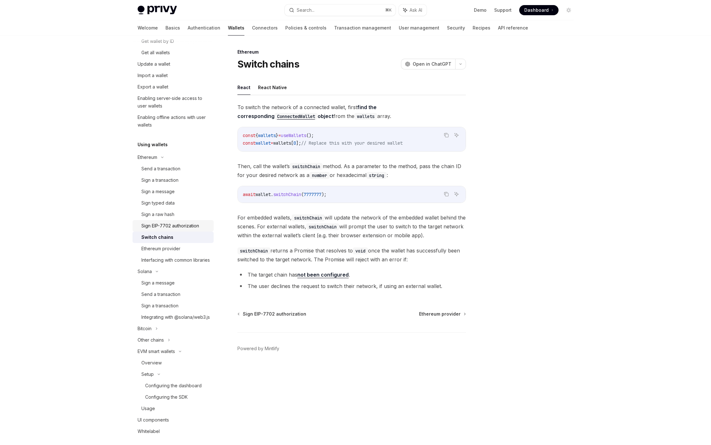
click at [167, 227] on div "Sign EIP-7702 authorization" at bounding box center [170, 226] width 58 height 8
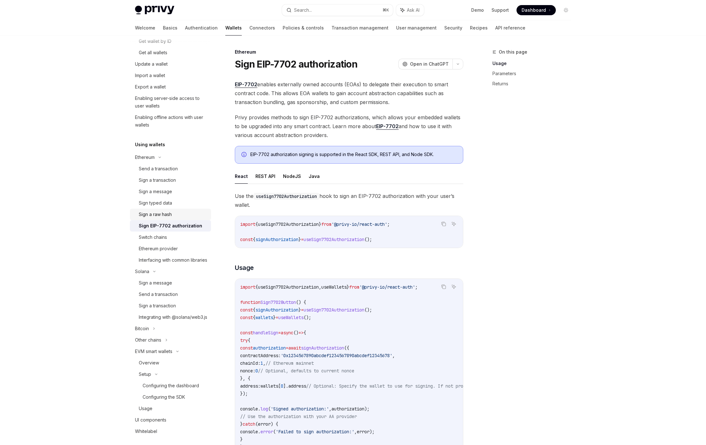
click at [164, 214] on div "Sign a raw hash" at bounding box center [155, 214] width 33 height 8
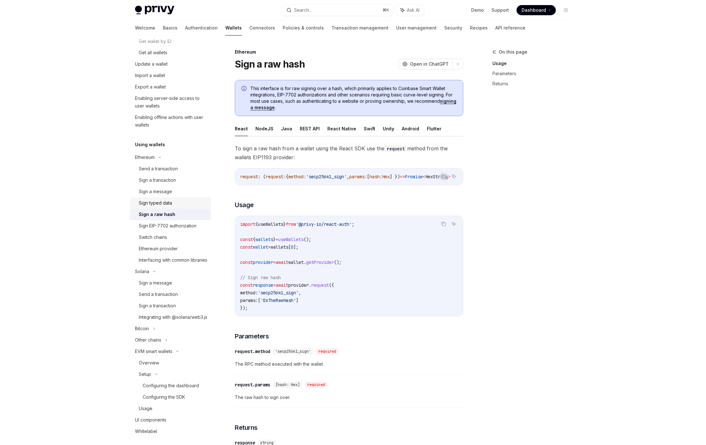
click at [164, 204] on div "Sign typed data" at bounding box center [155, 203] width 33 height 8
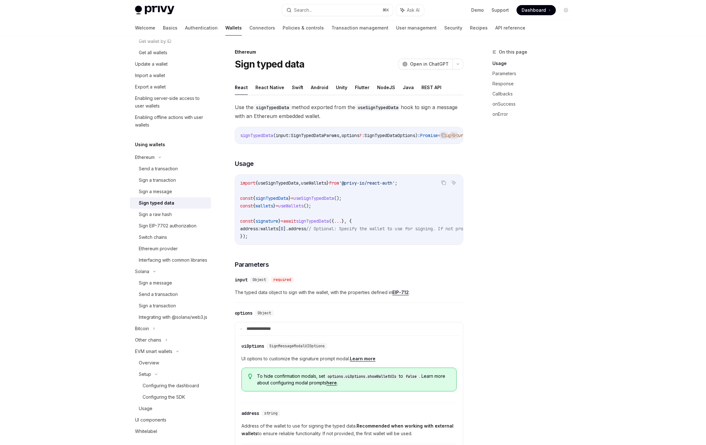
type textarea "*"
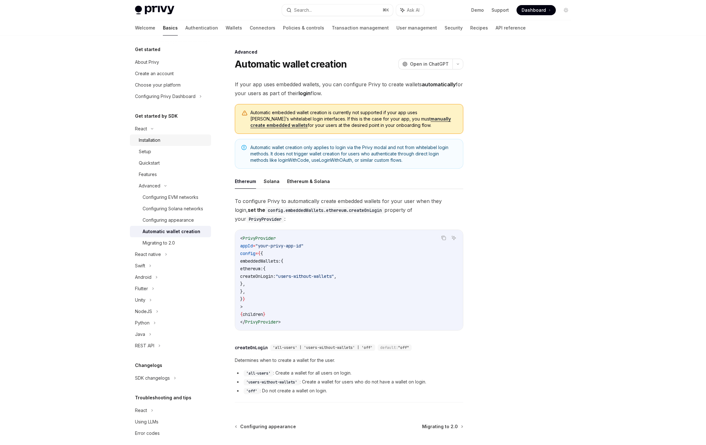
click at [151, 144] on div "Installation" at bounding box center [150, 140] width 22 height 8
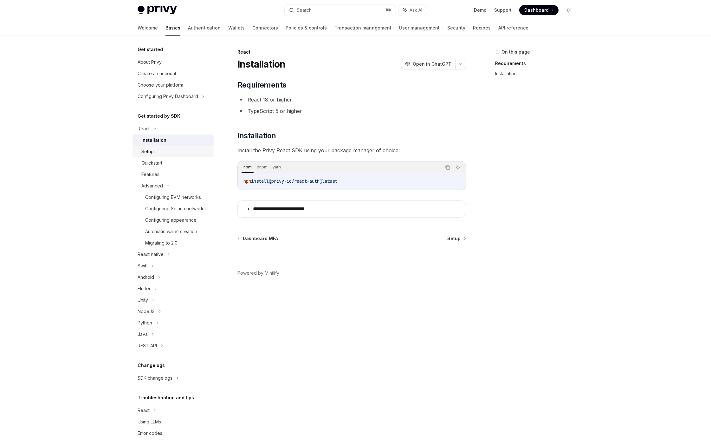
click at [149, 153] on div "Setup" at bounding box center [147, 152] width 12 height 8
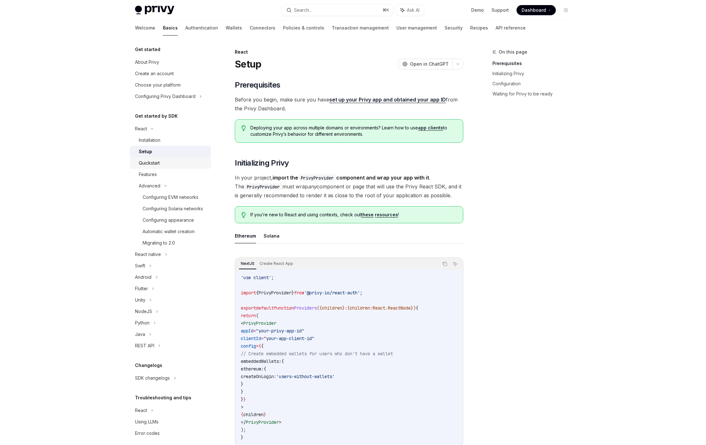
click at [151, 167] on link "Quickstart" at bounding box center [170, 162] width 81 height 11
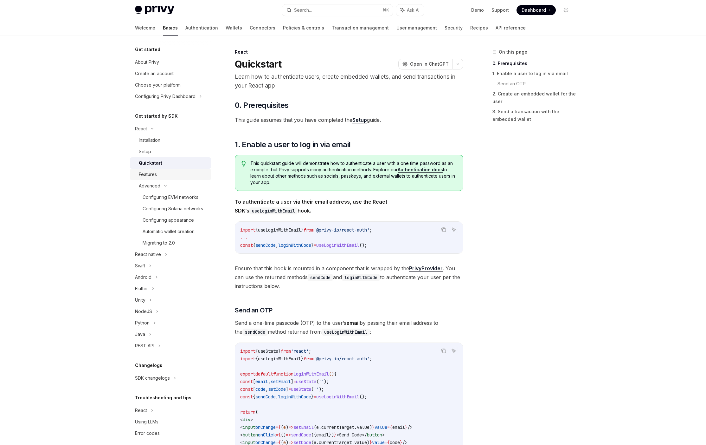
click at [151, 173] on div "Features" at bounding box center [148, 174] width 18 height 8
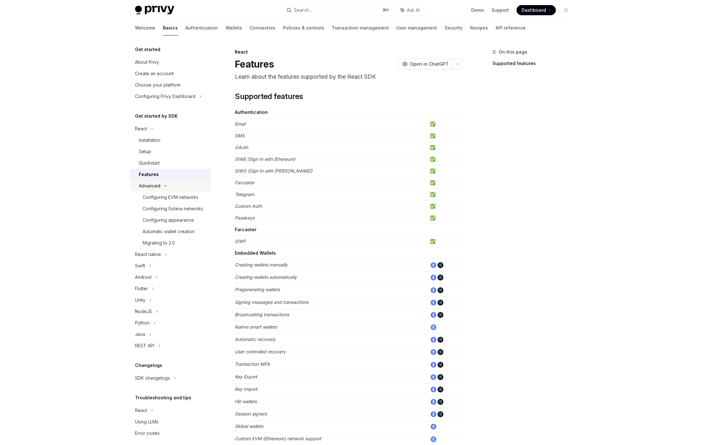
click at [158, 184] on div "Advanced" at bounding box center [150, 186] width 22 height 8
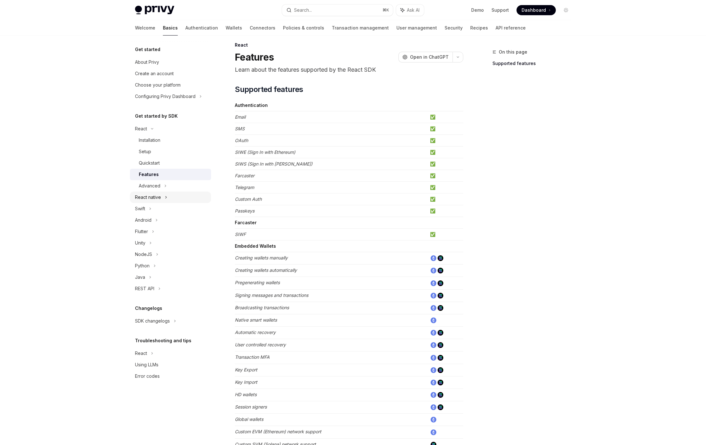
scroll to position [9, 0]
click at [161, 194] on div "React native" at bounding box center [170, 196] width 81 height 11
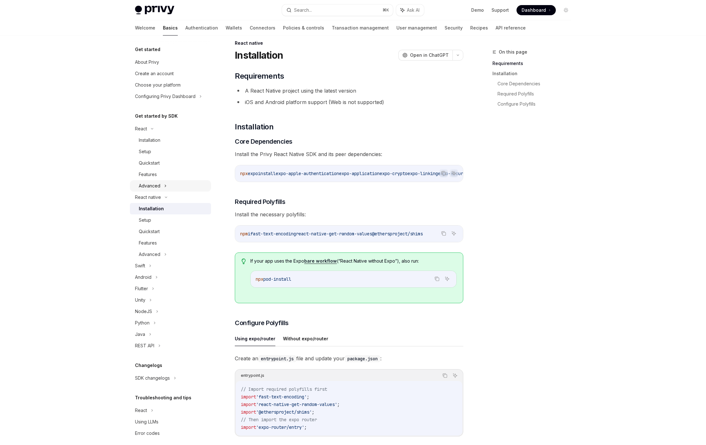
click at [157, 185] on div "Advanced" at bounding box center [150, 186] width 22 height 8
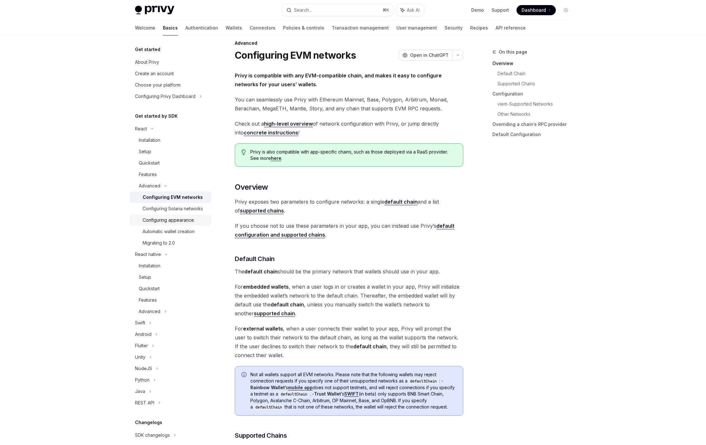
click at [166, 224] on div "Configuring appearance" at bounding box center [168, 220] width 51 height 8
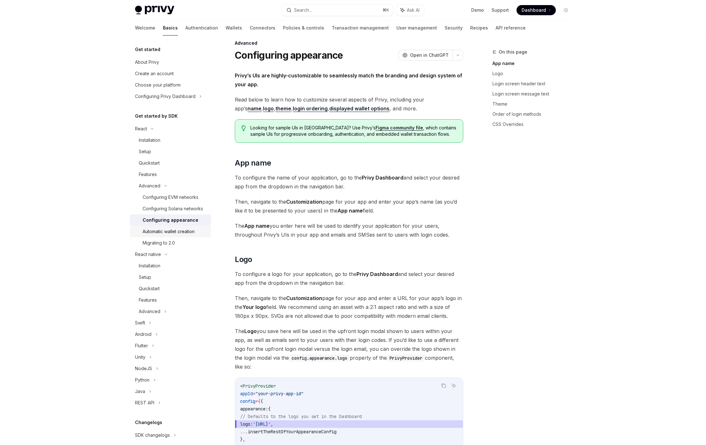
click at [167, 235] on div "Automatic wallet creation" at bounding box center [169, 231] width 52 height 8
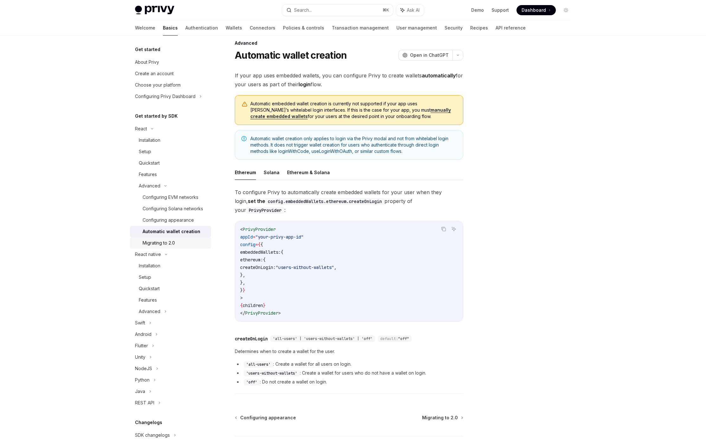
click at [163, 247] on div "Migrating to 2.0" at bounding box center [159, 243] width 32 height 8
type textarea "*"
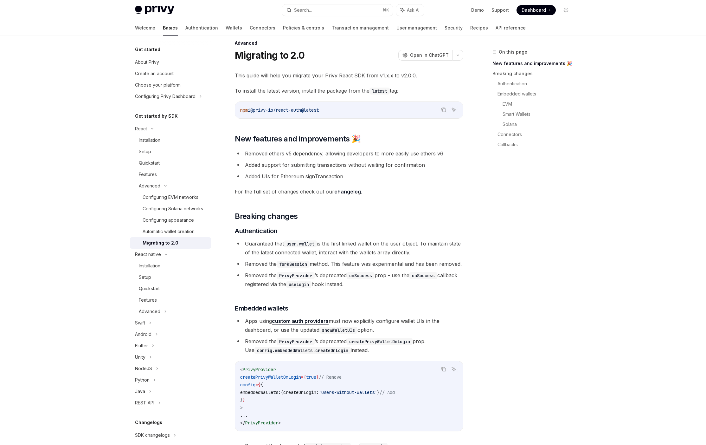
scroll to position [8, 0]
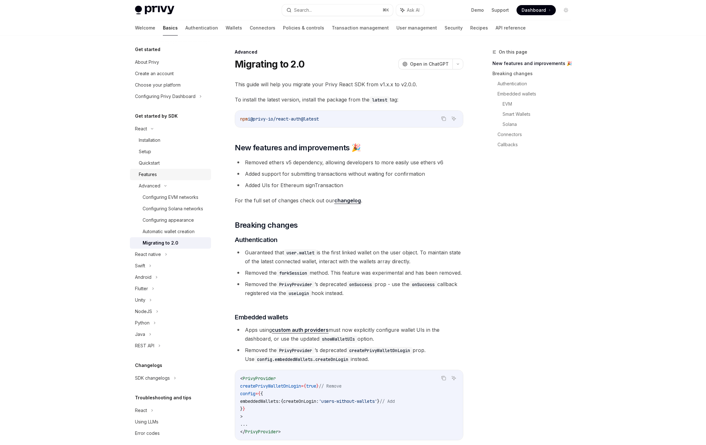
scroll to position [9, 0]
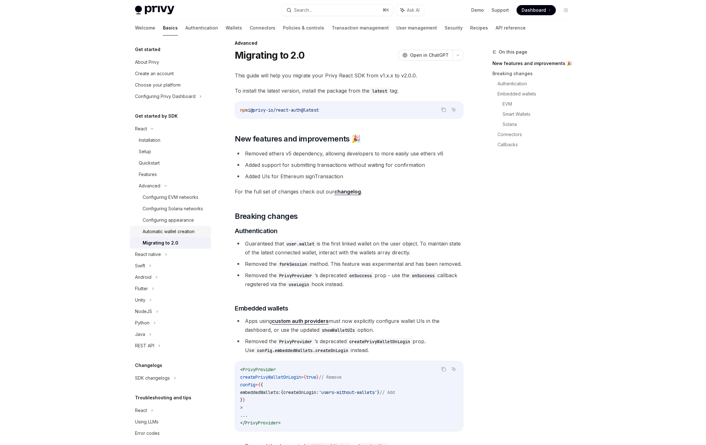
click at [177, 235] on div "Automatic wallet creation" at bounding box center [169, 231] width 52 height 8
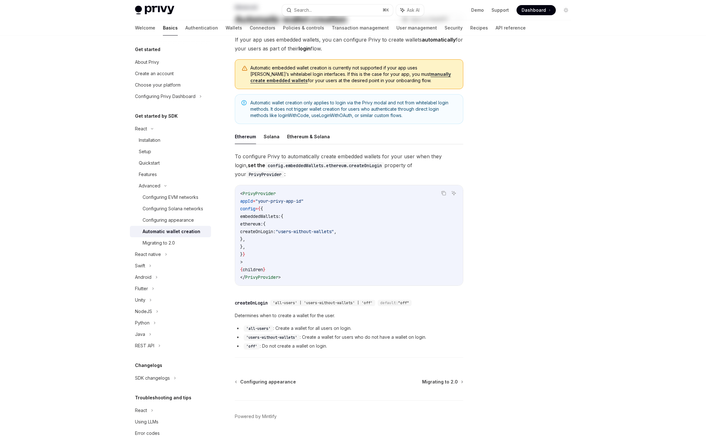
scroll to position [46, 0]
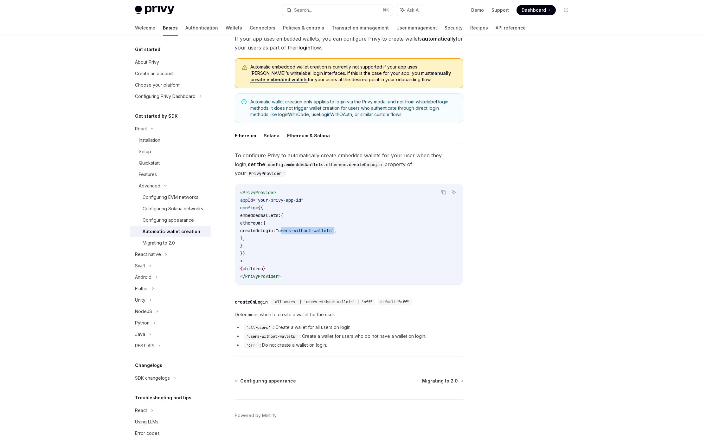
drag, startPoint x: 335, startPoint y: 221, endPoint x: 381, endPoint y: 222, distance: 46.3
click at [334, 227] on span ""users-without-wallets"" at bounding box center [305, 230] width 58 height 6
copy span "users-without-wallets"
type textarea "*"
